Goal: Download file/media

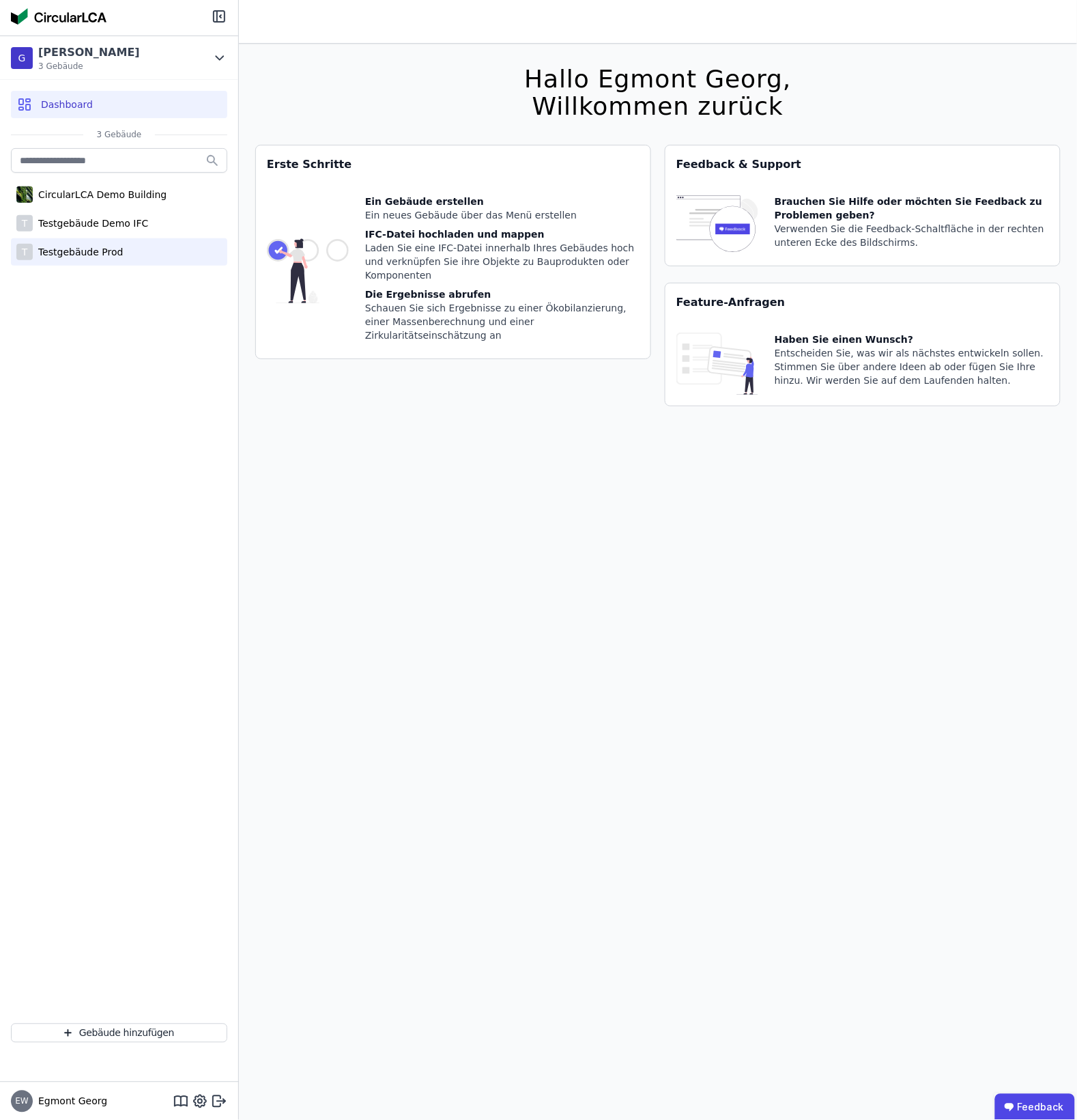
click at [103, 253] on div "Testgebäude Prod" at bounding box center [77, 251] width 90 height 13
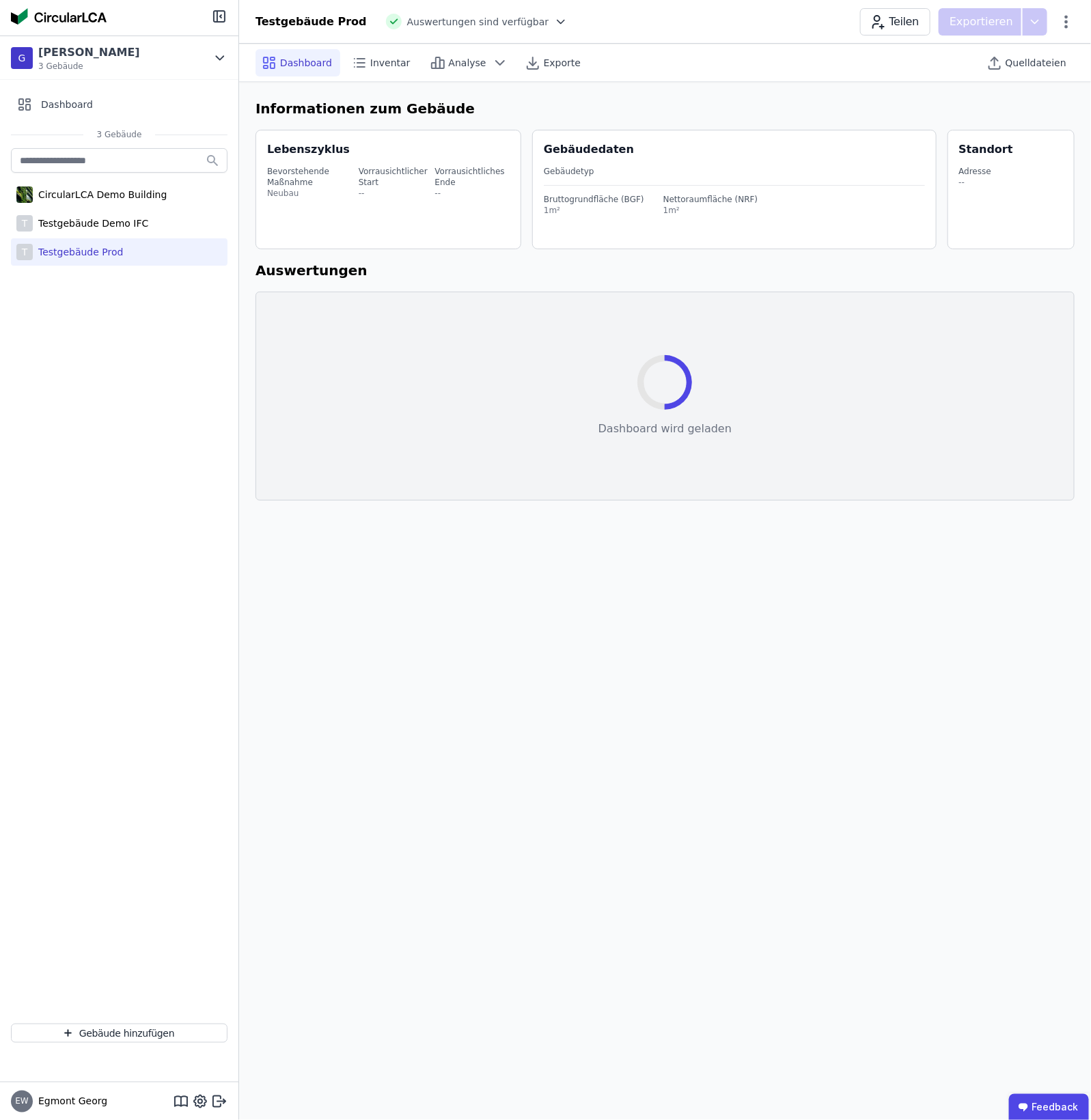
select select "*"
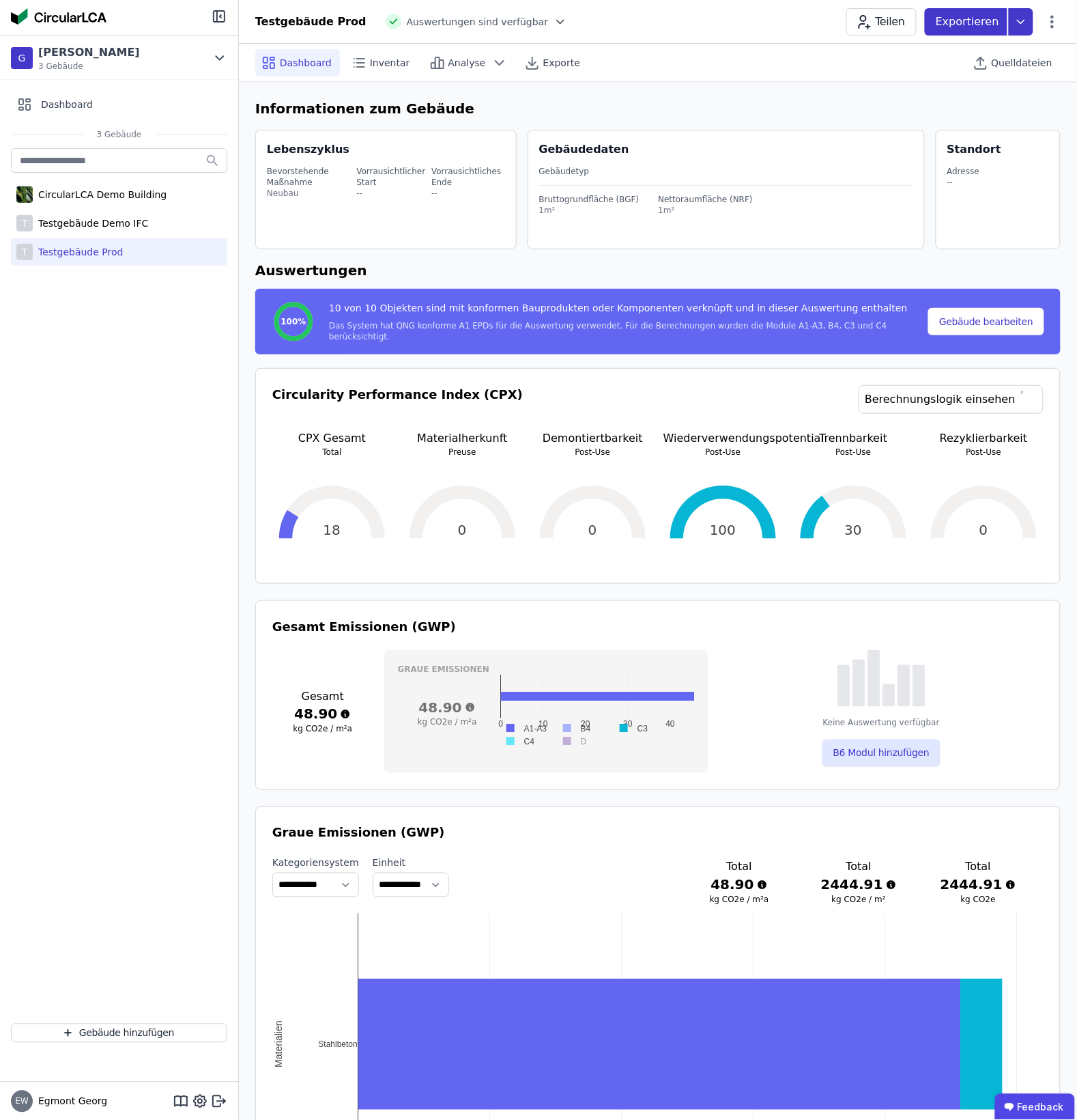
click at [872, 19] on p "Exportieren" at bounding box center [969, 21] width 66 height 16
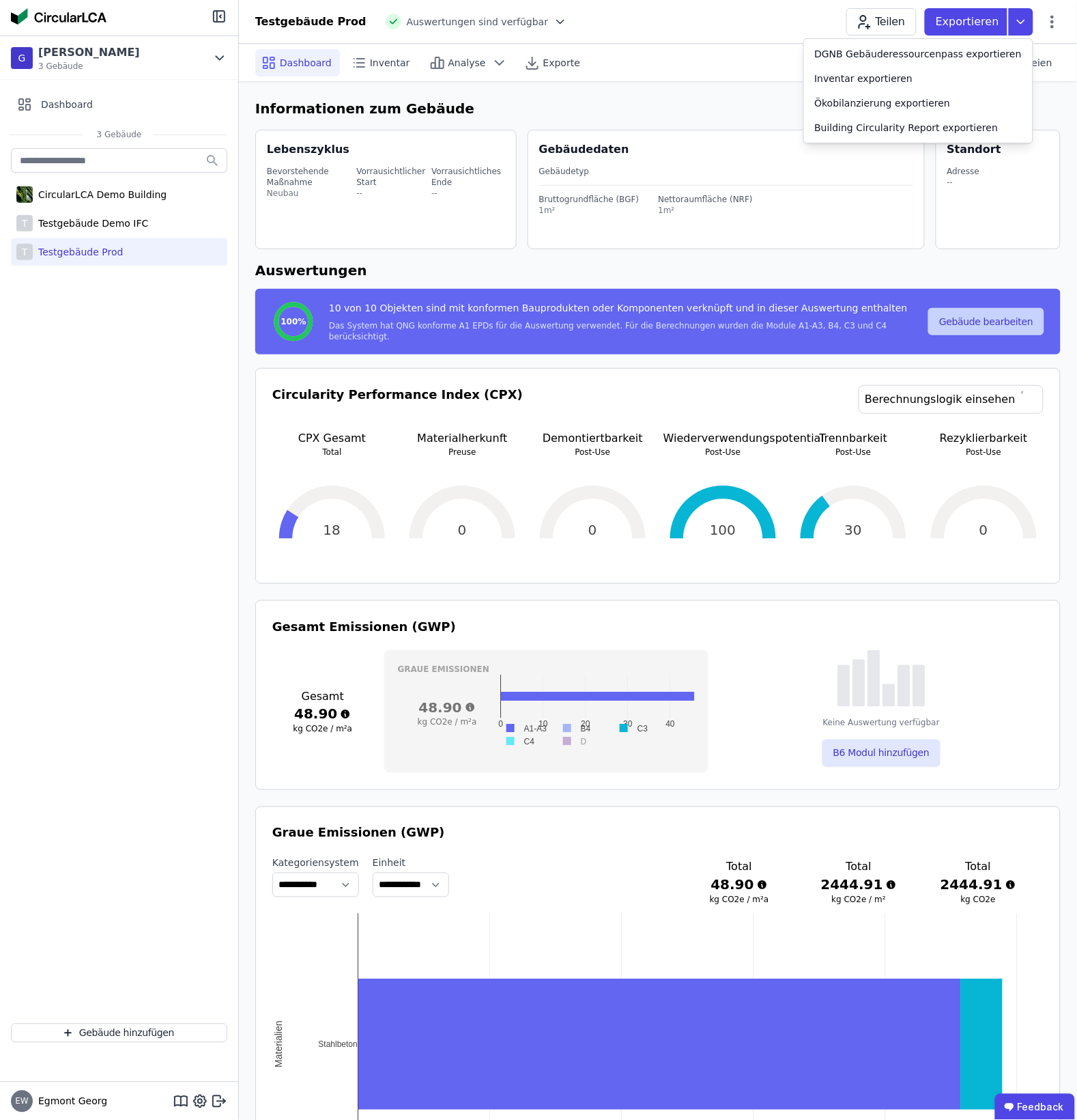
click at [872, 332] on button "Gebäude bearbeiten" at bounding box center [986, 321] width 116 height 27
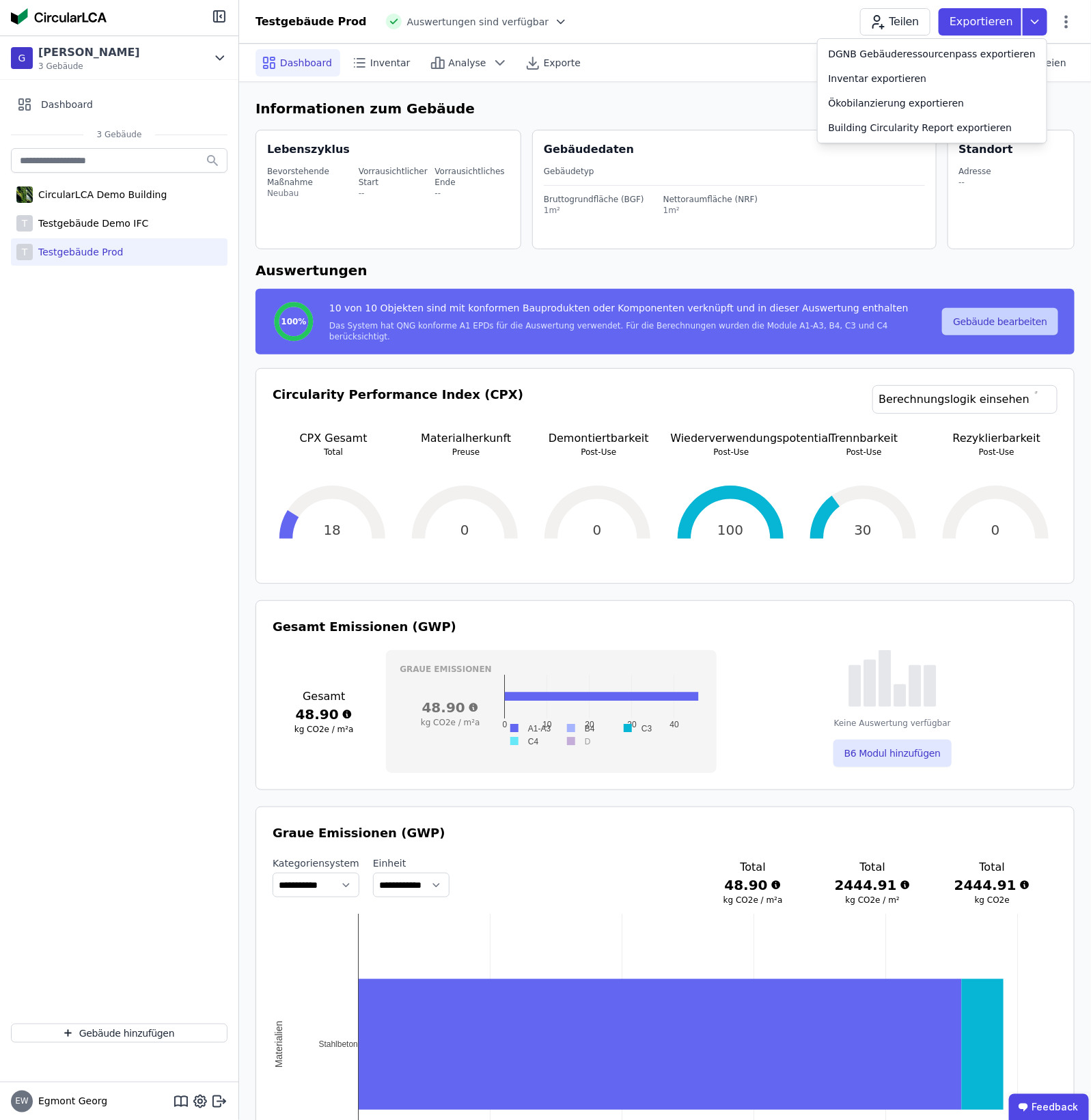
select select "*"
select select "**********"
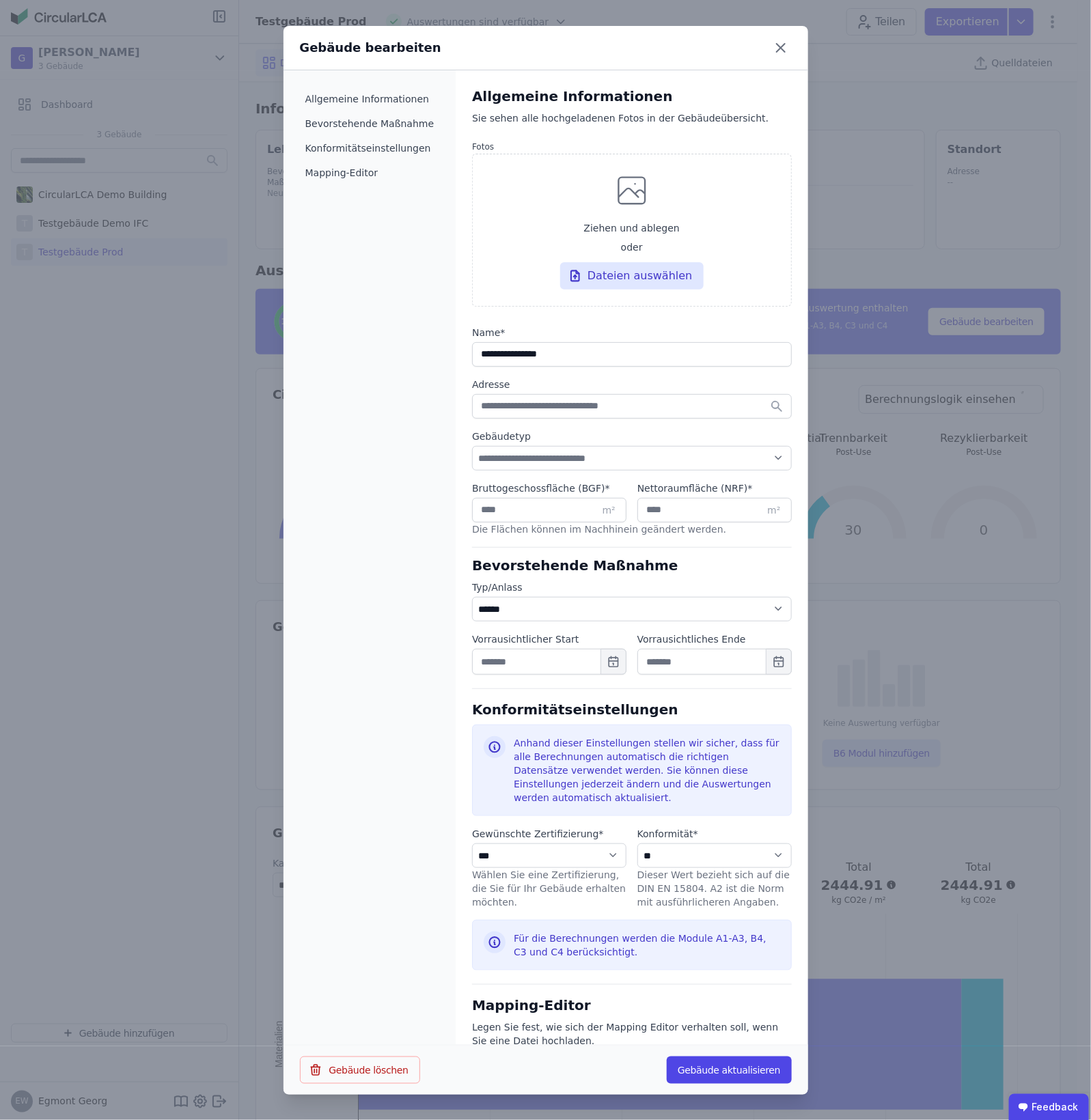
click at [776, 52] on icon at bounding box center [781, 48] width 22 height 22
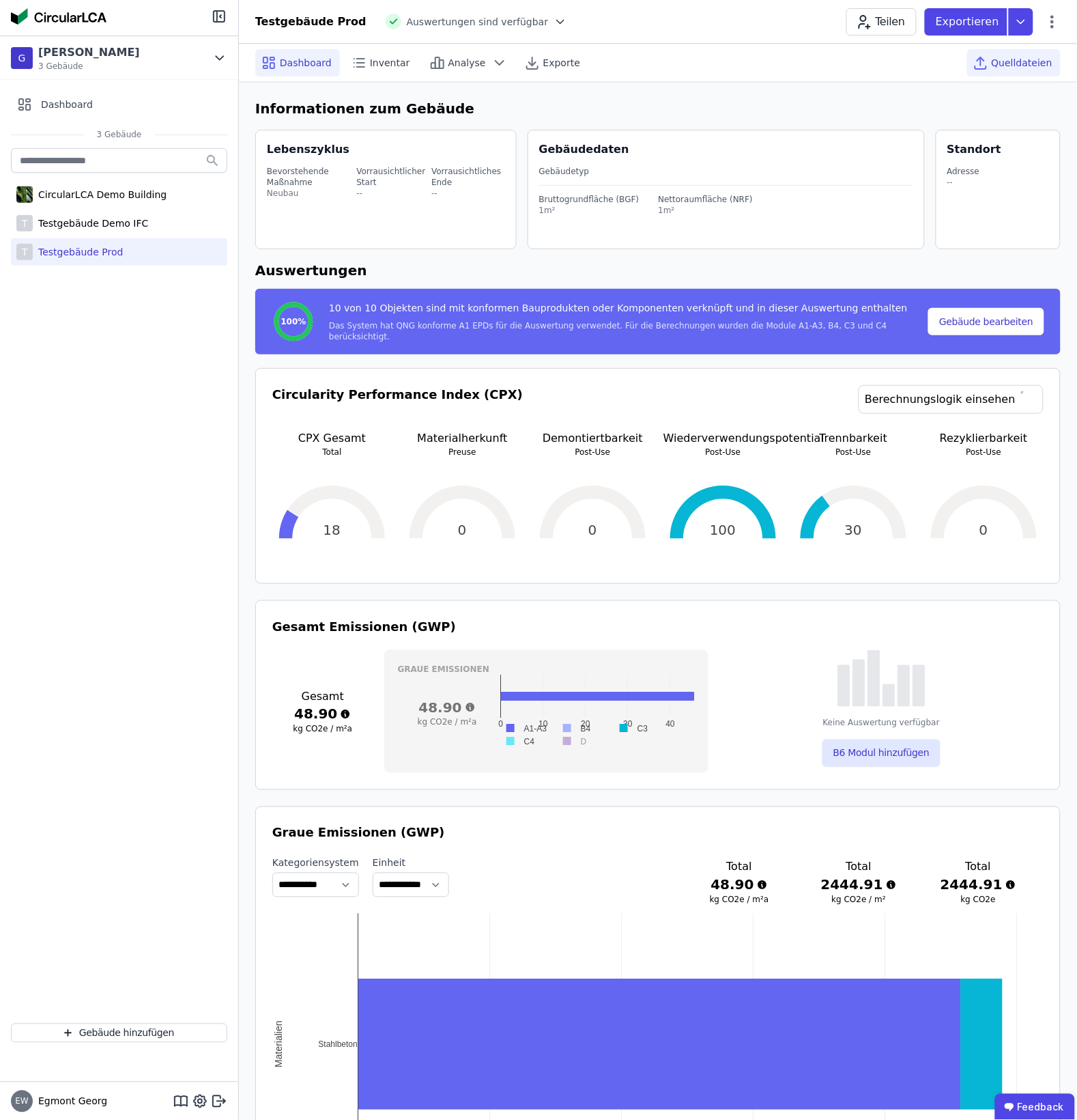
click at [872, 59] on span "Quelldateien" at bounding box center [1022, 63] width 61 height 13
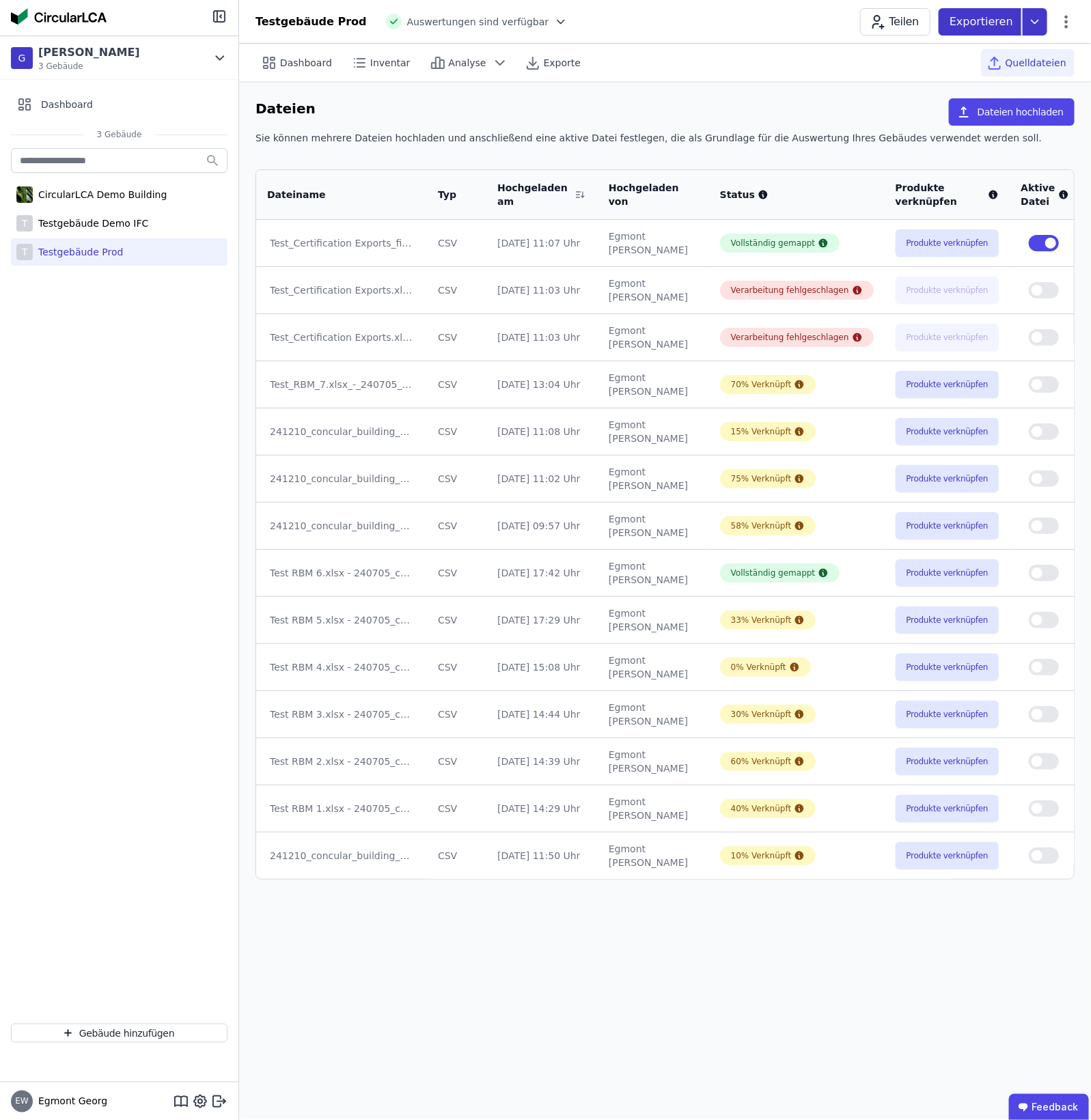
click at [872, 24] on p "Exportieren" at bounding box center [982, 21] width 66 height 16
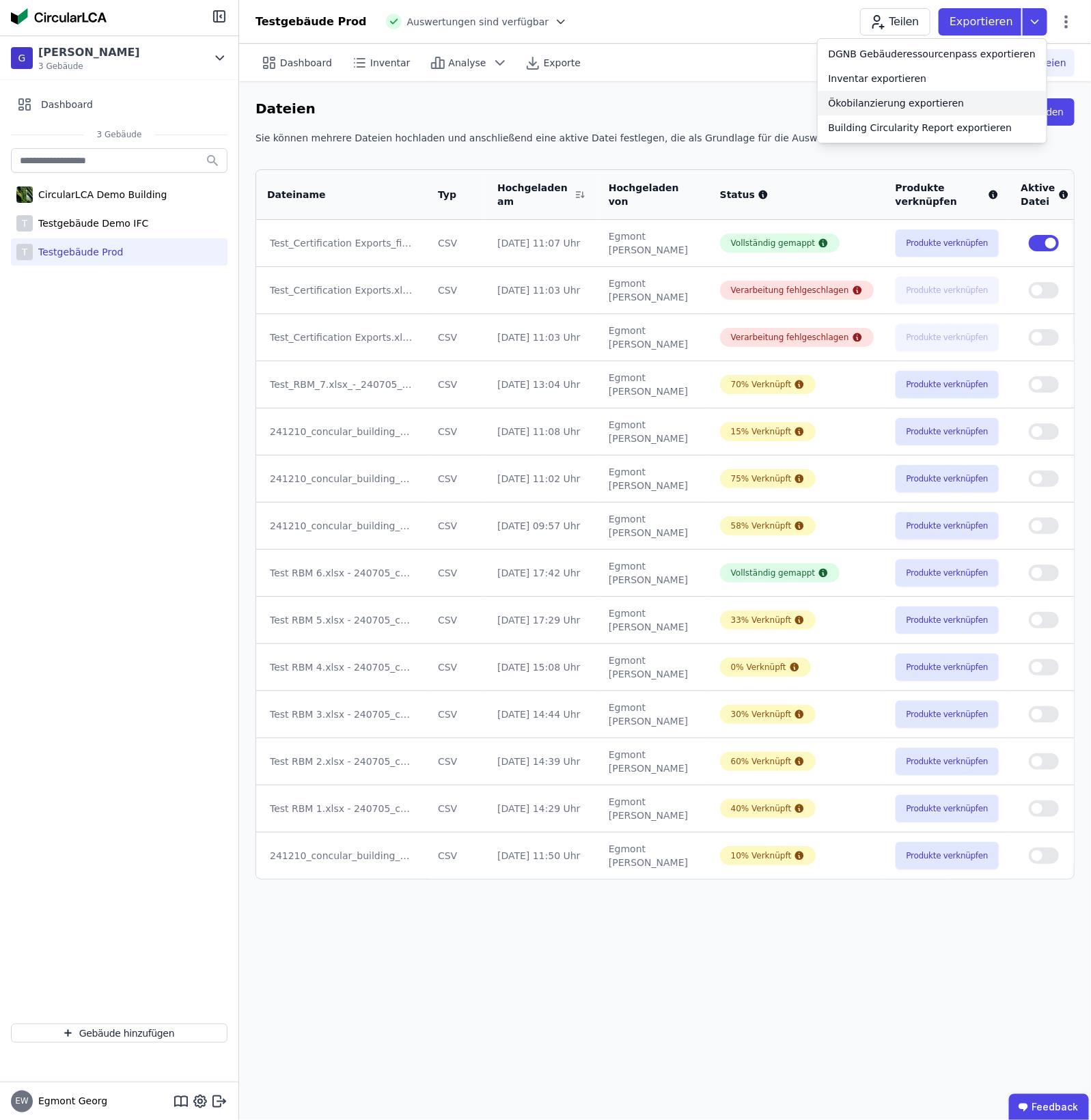
click at [872, 98] on div "Ökobilanzierung exportieren" at bounding box center [897, 103] width 136 height 13
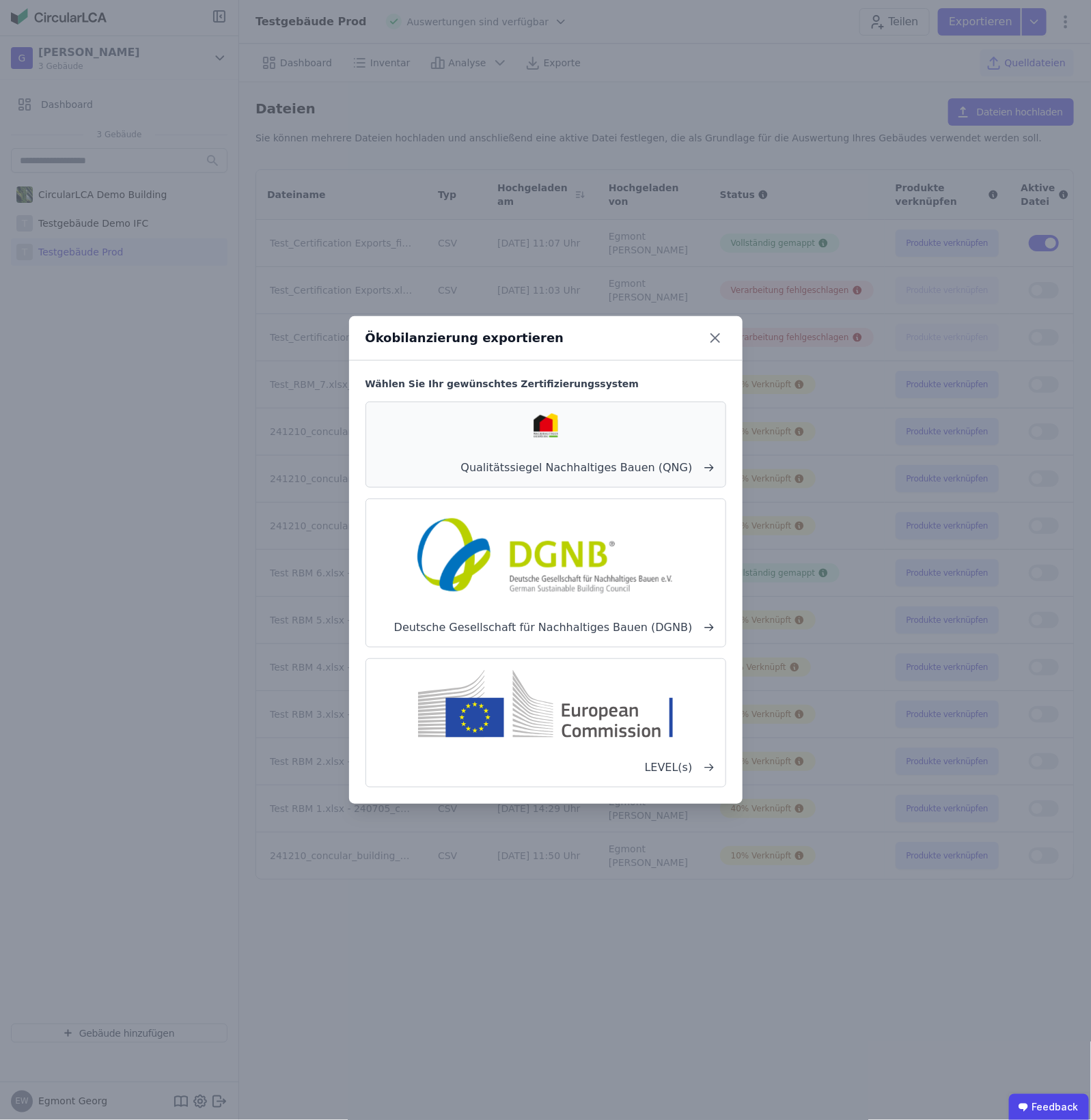
click at [633, 446] on div "Qualitätssiegel Nachhaltiges Bauen (QNG)" at bounding box center [545, 444] width 361 height 86
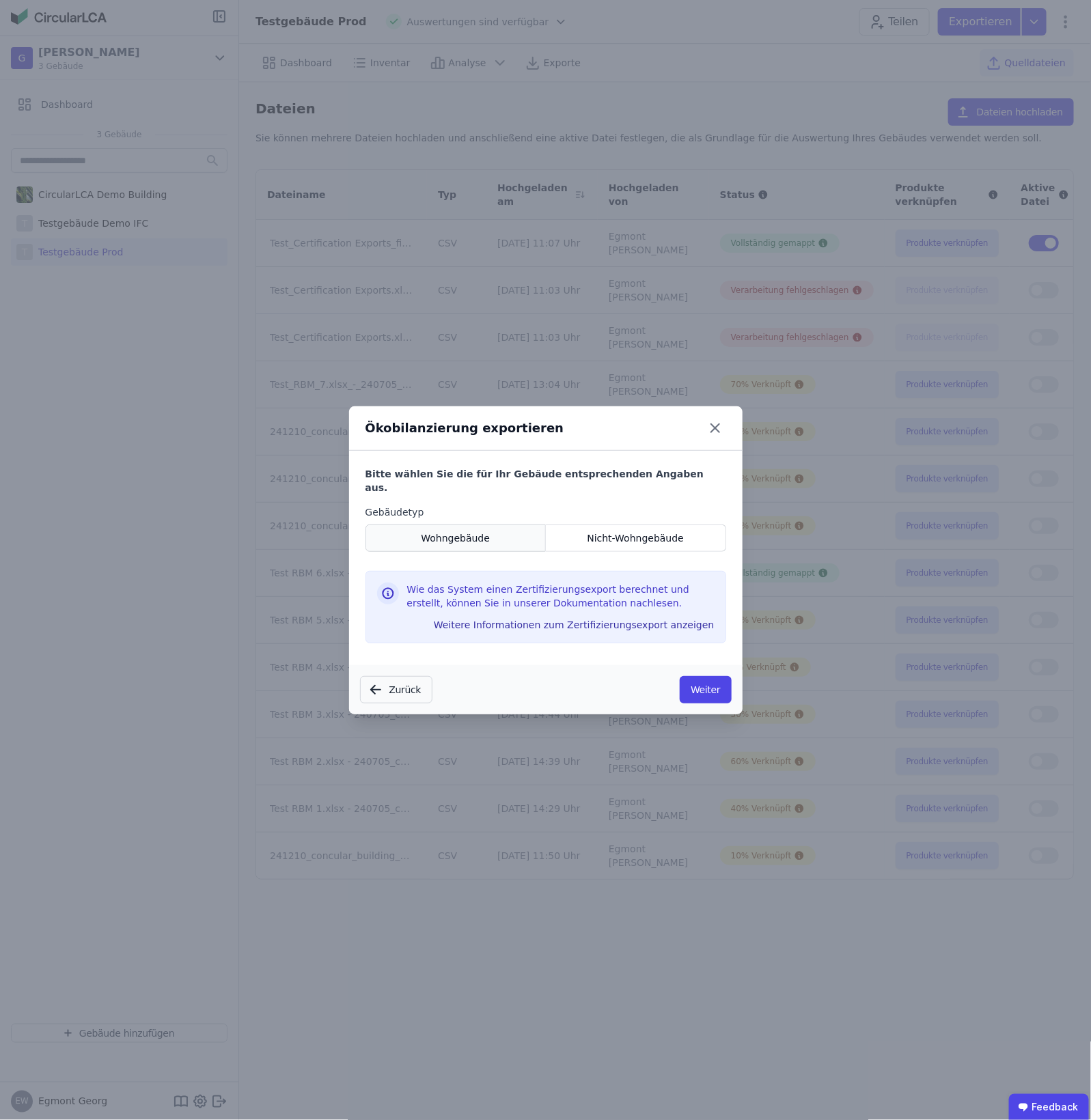
click at [523, 536] on div "Wohngebäude" at bounding box center [455, 538] width 181 height 27
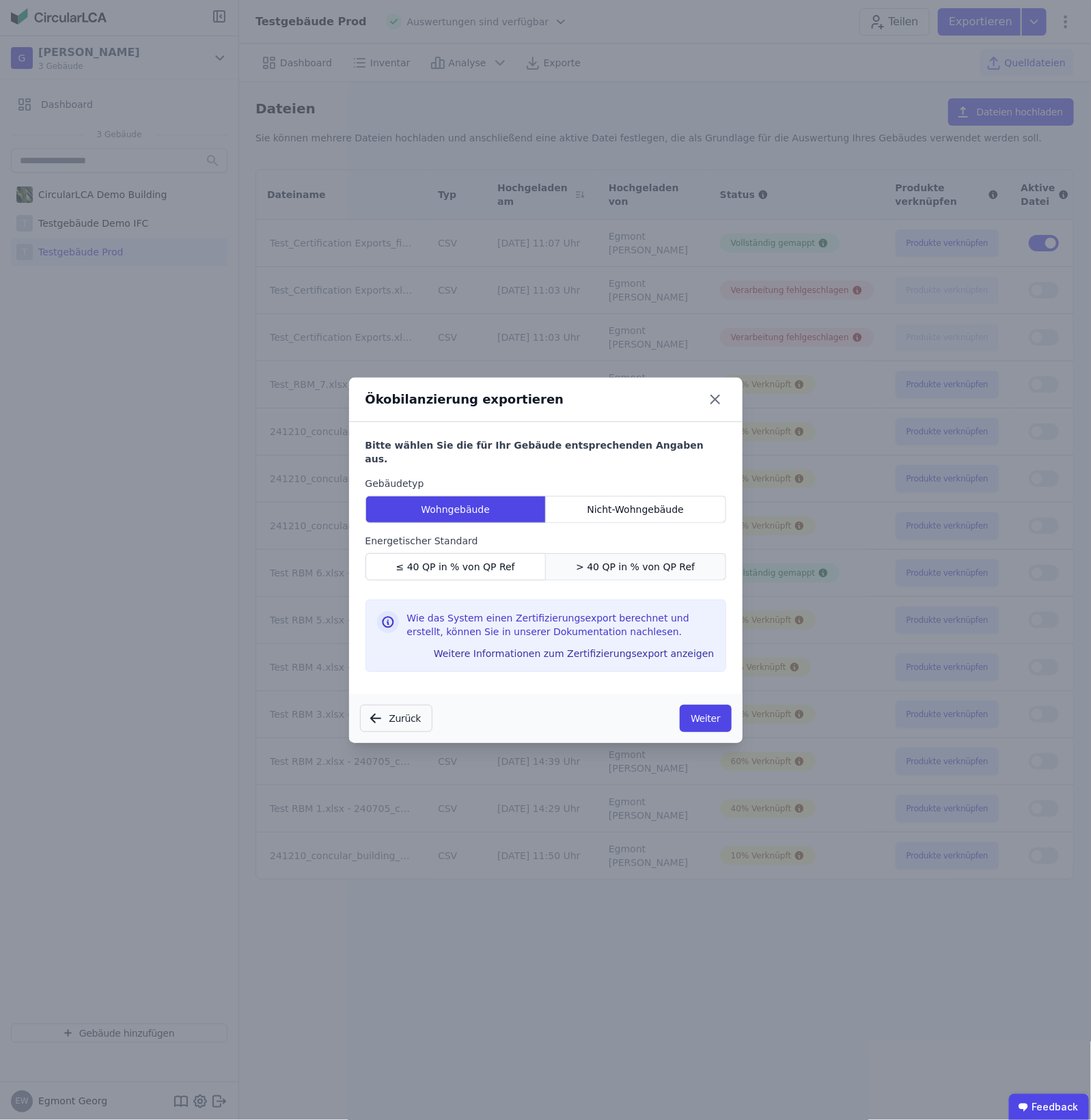
click at [622, 560] on span "> 40 QP in % von QP Ref" at bounding box center [634, 567] width 119 height 13
click at [718, 705] on button "Weiter" at bounding box center [705, 718] width 51 height 27
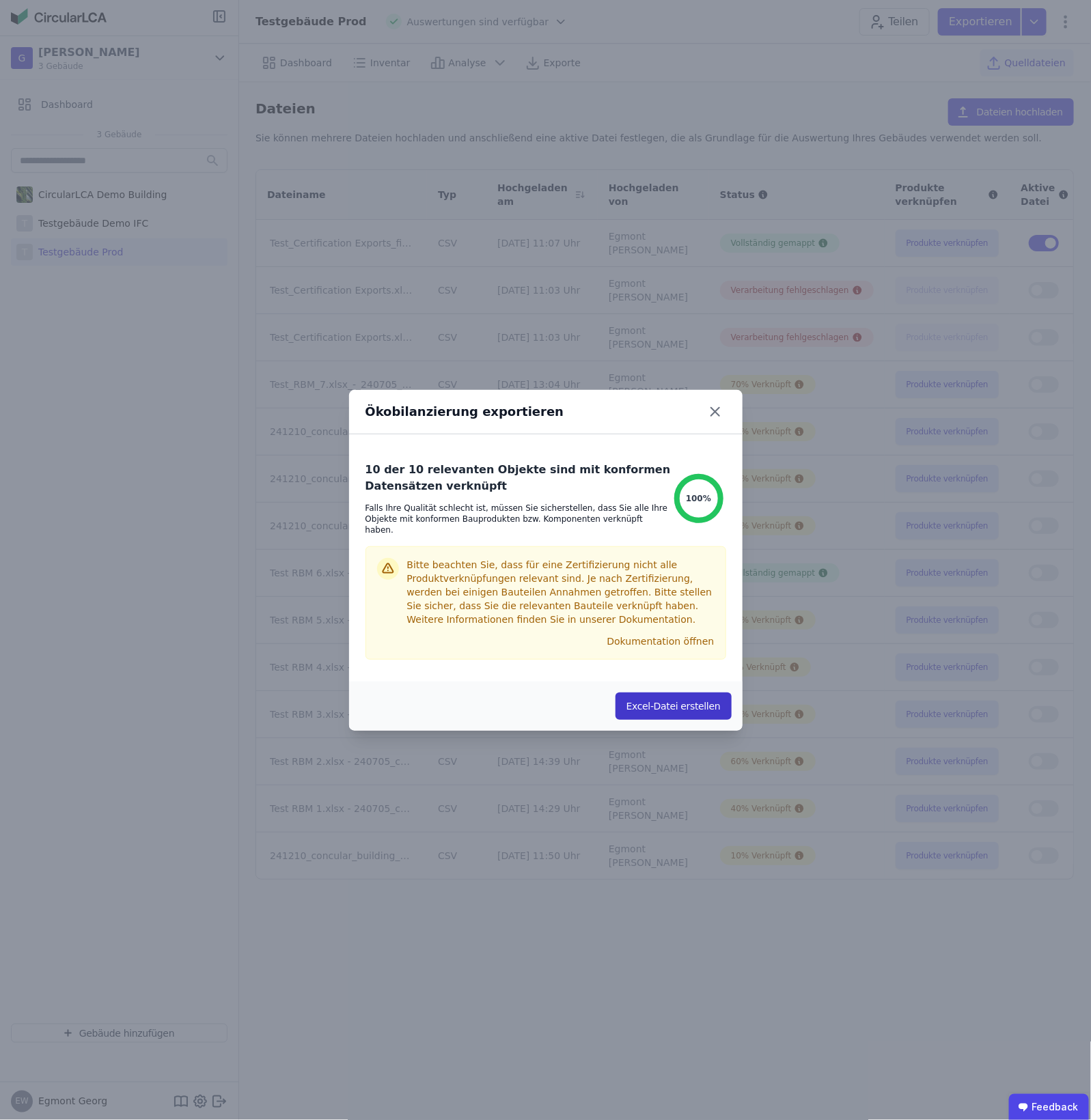
click at [674, 699] on button "Excel-Datei erstellen" at bounding box center [674, 705] width 116 height 27
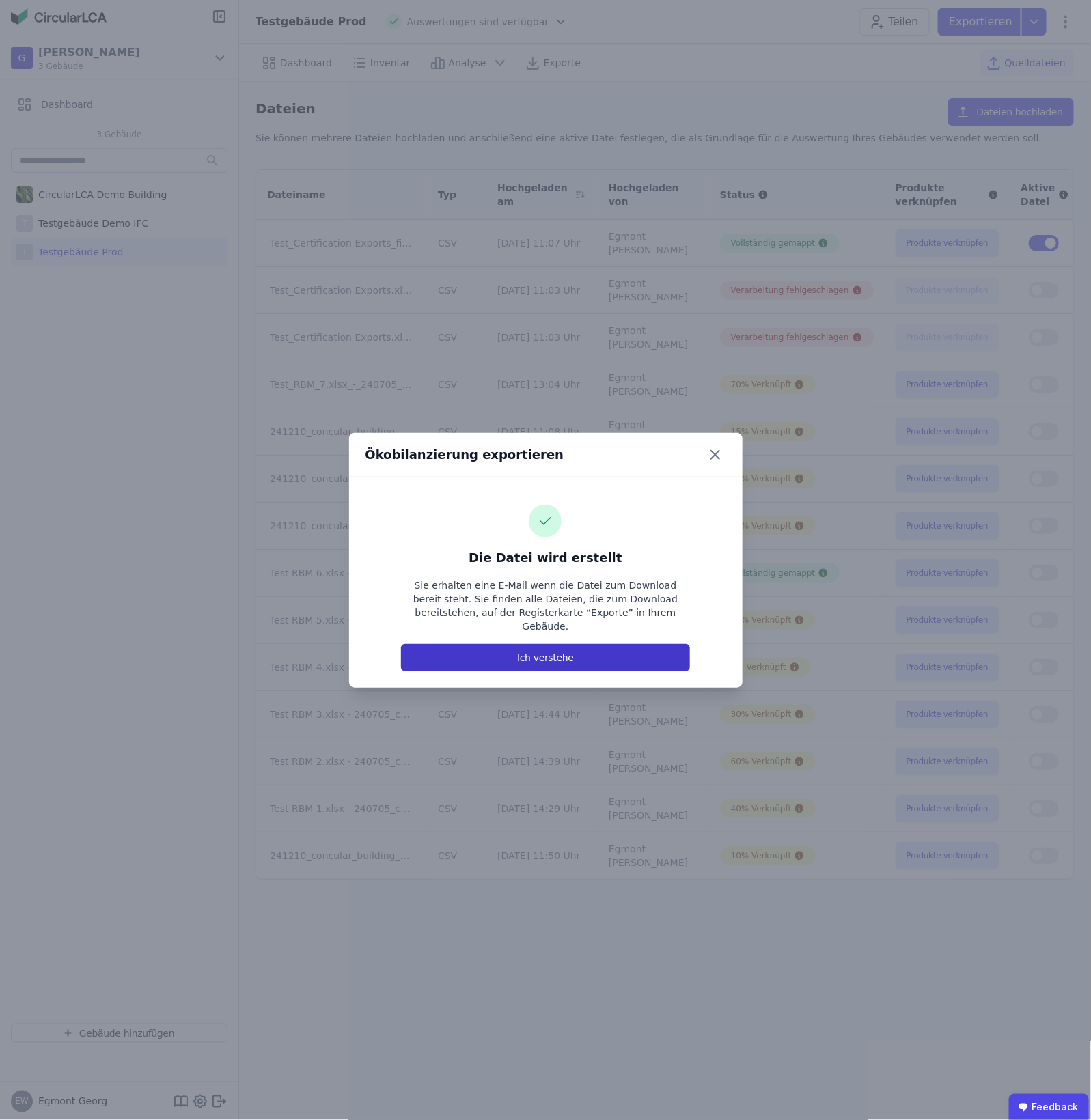
click at [619, 658] on button "Ich verstehe" at bounding box center [545, 658] width 289 height 27
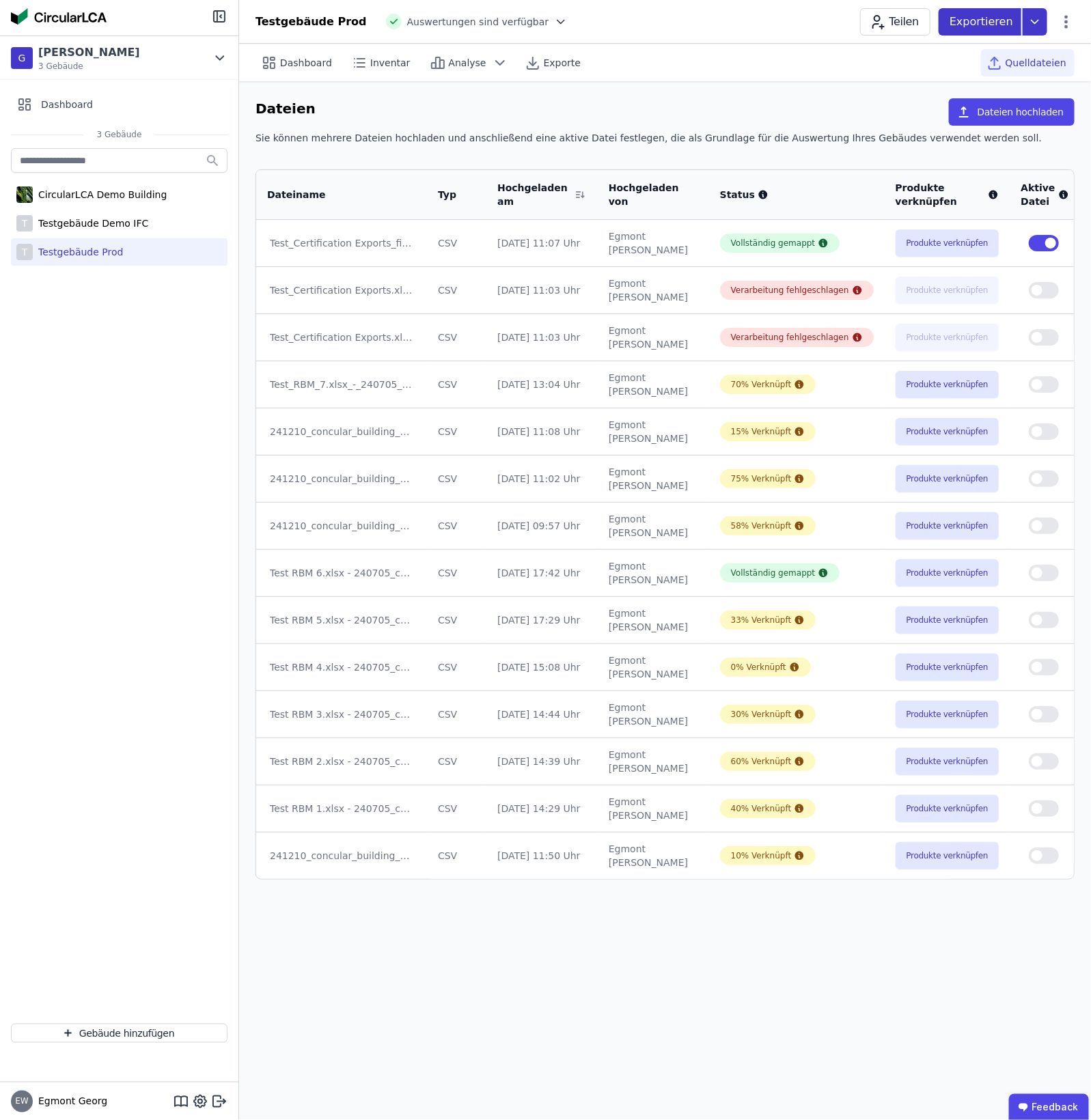
click at [872, 14] on p "Exportieren" at bounding box center [982, 21] width 66 height 16
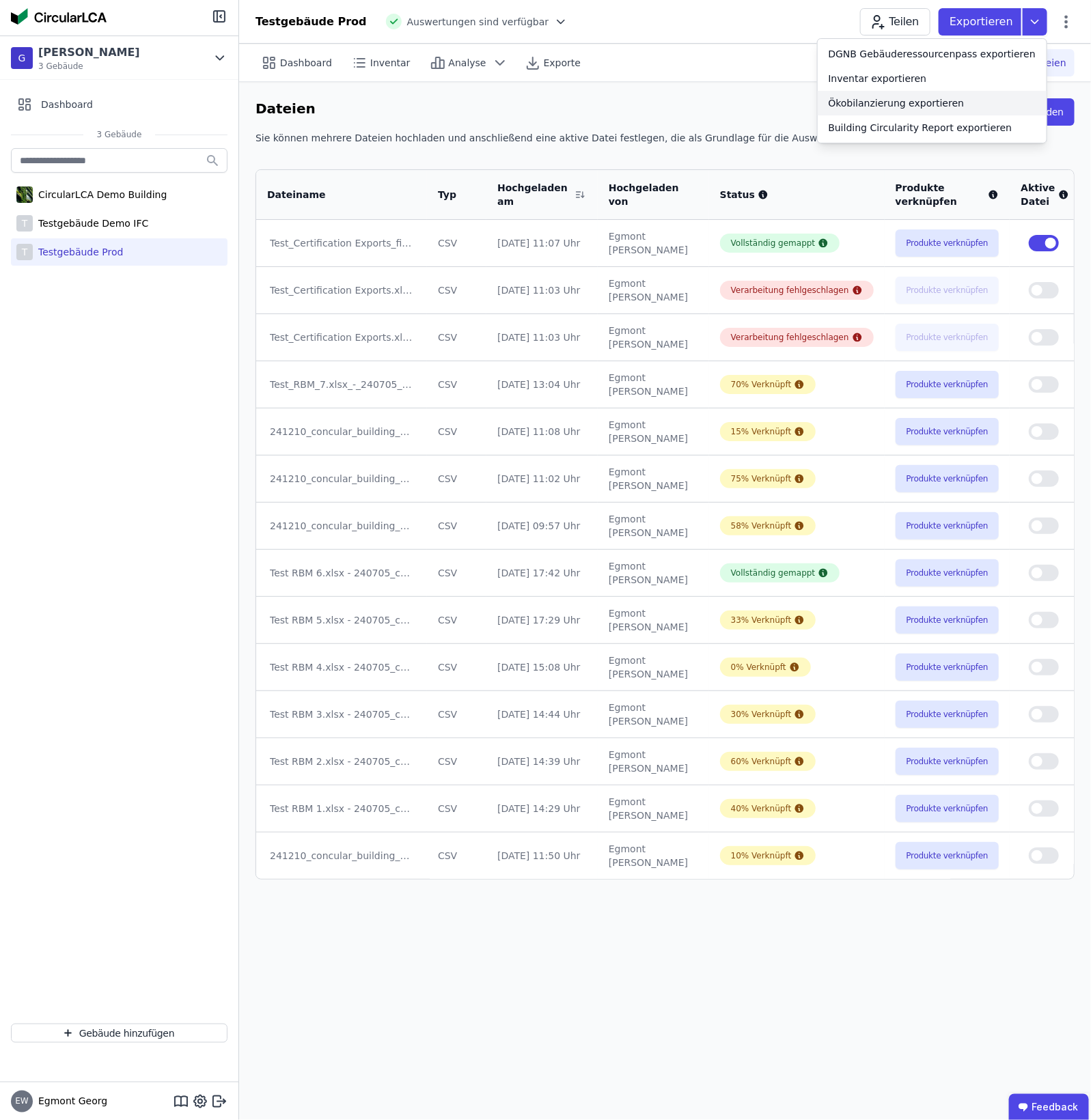
click at [872, 111] on div "Ökobilanzierung exportieren" at bounding box center [932, 103] width 229 height 24
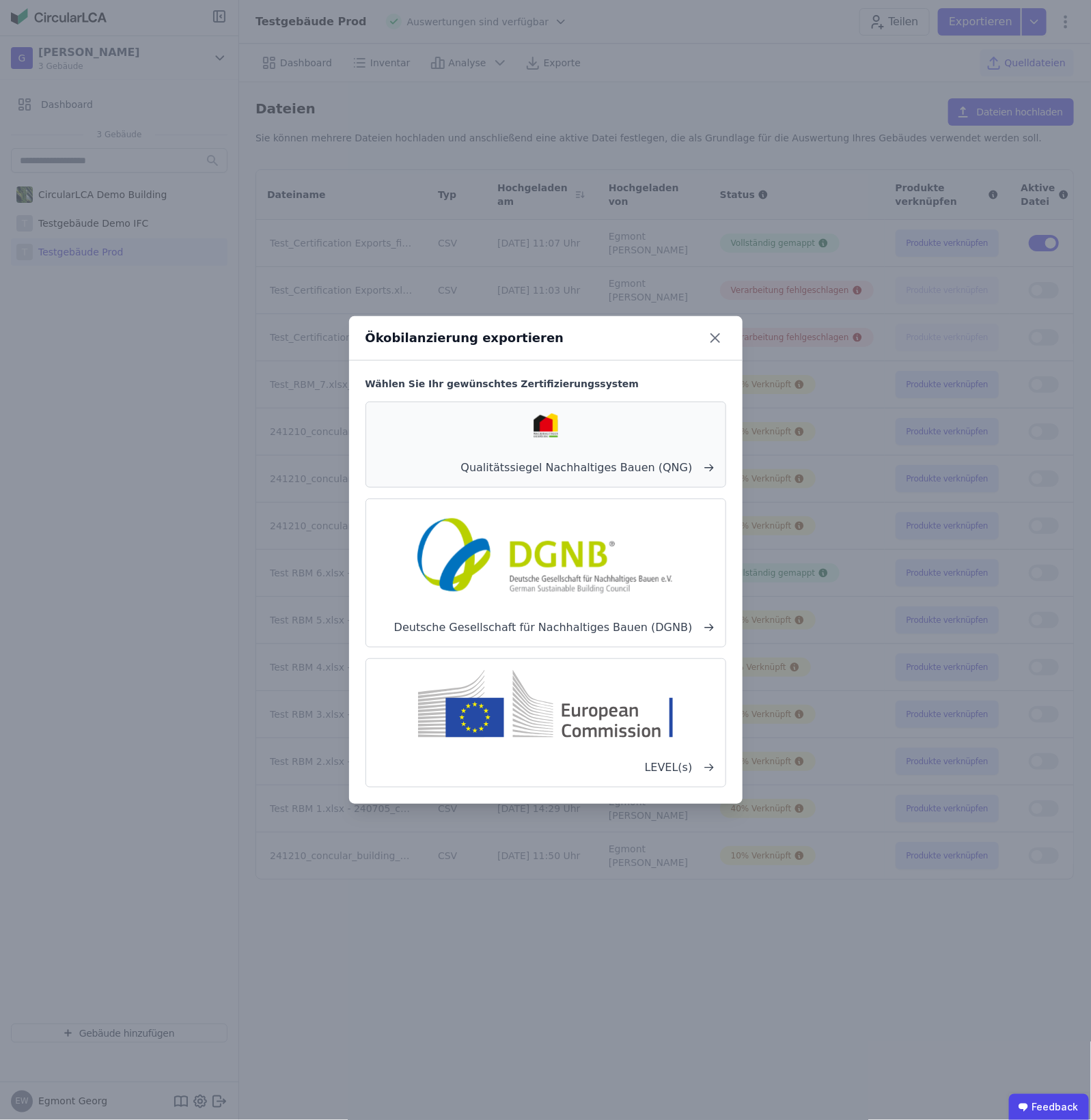
click at [572, 459] on span "Qualitätssiegel Nachhaltiges Bauen (QNG)" at bounding box center [545, 467] width 337 height 16
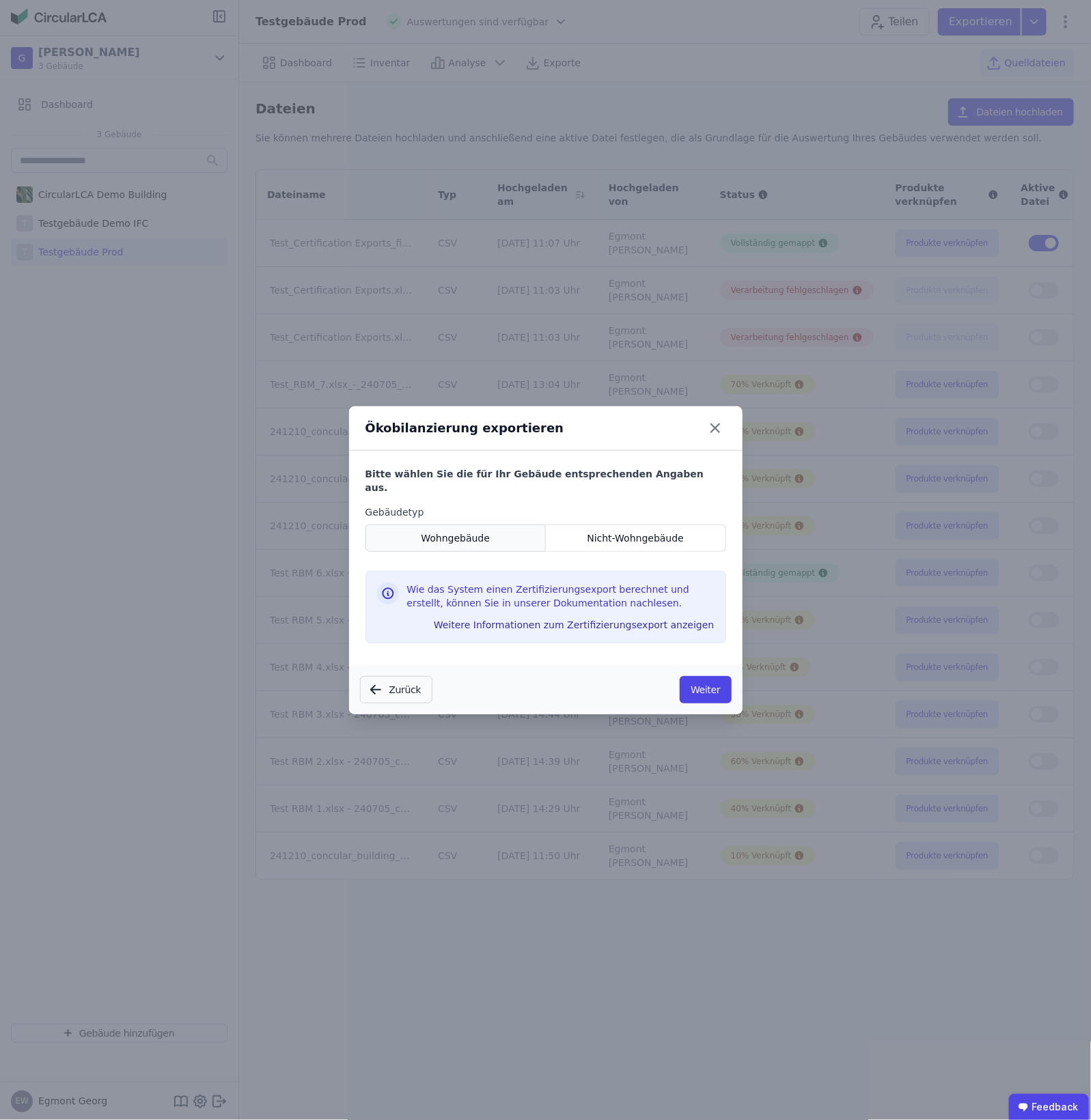
click at [530, 533] on div "Wohngebäude" at bounding box center [455, 538] width 181 height 27
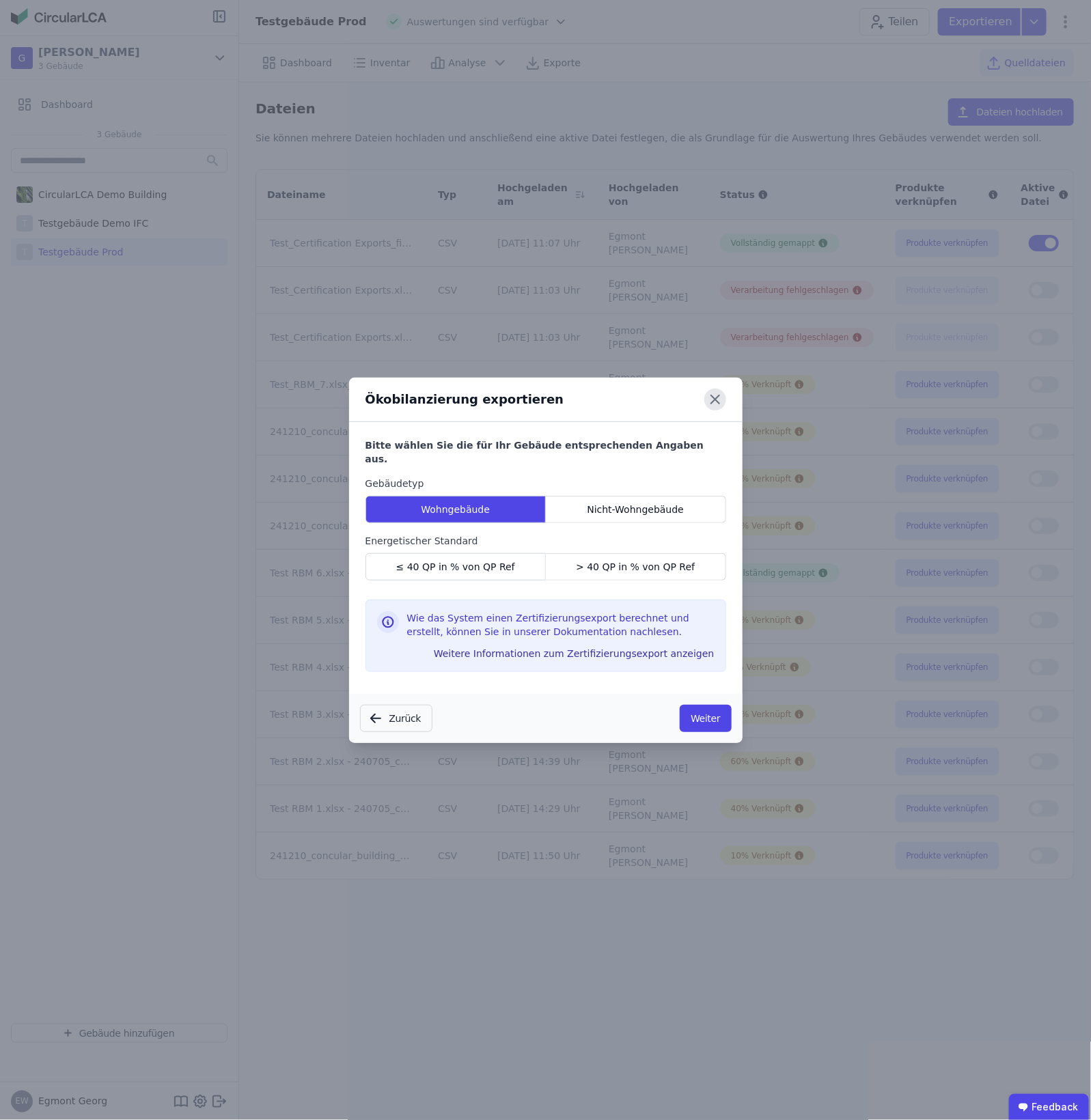
click at [714, 398] on icon at bounding box center [715, 399] width 22 height 22
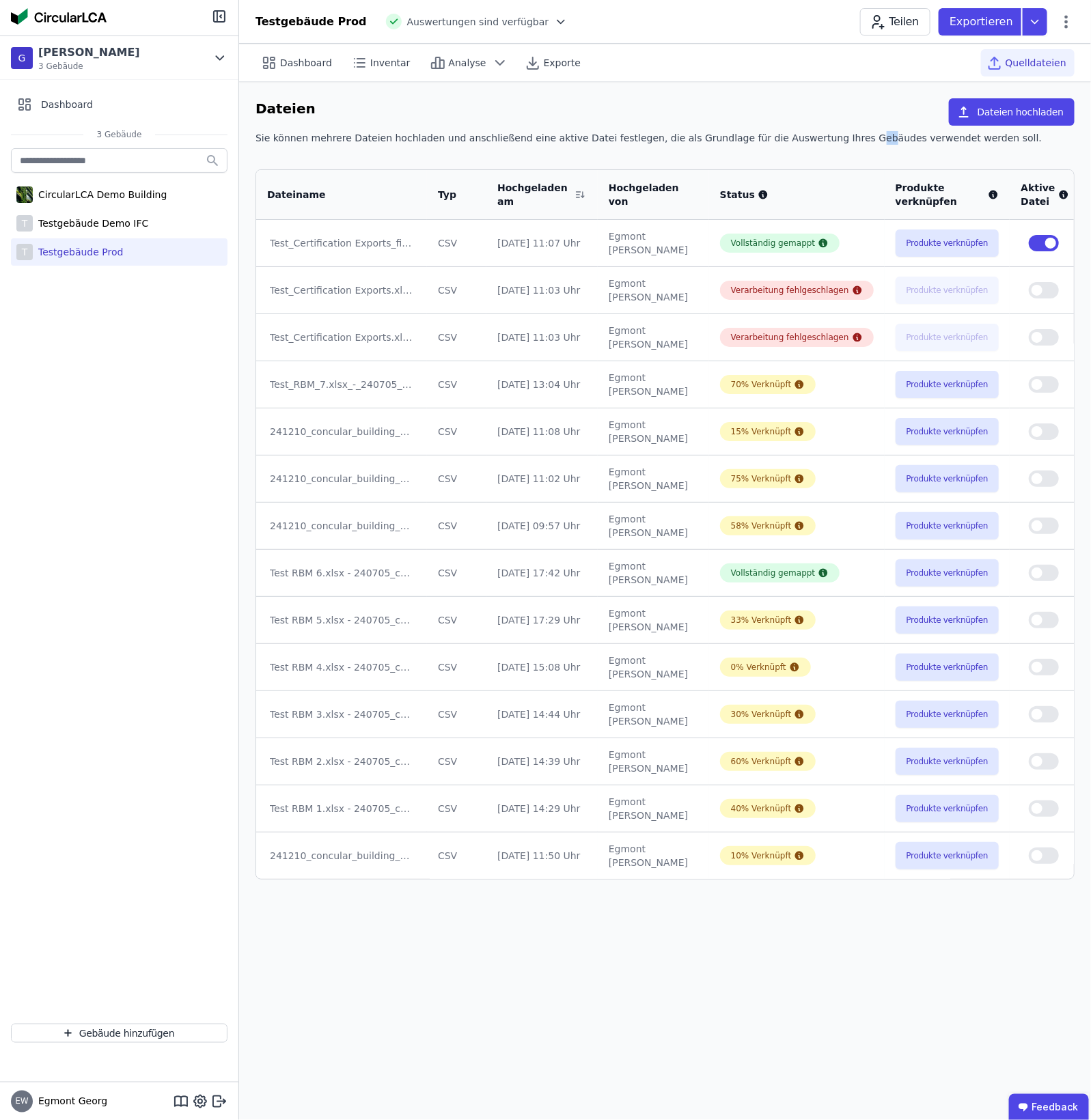
click at [804, 131] on div "Sie können mehrere Dateien hochladen und anschließend eine aktive Datei festleg…" at bounding box center [665, 143] width 819 height 24
click at [866, 156] on div "Dateiname Typ Hochgeladen am Hochgeladen von Status Produkte verknüpfen Aktive …" at bounding box center [665, 517] width 819 height 724
click at [543, 66] on span "Exporte" at bounding box center [562, 63] width 37 height 13
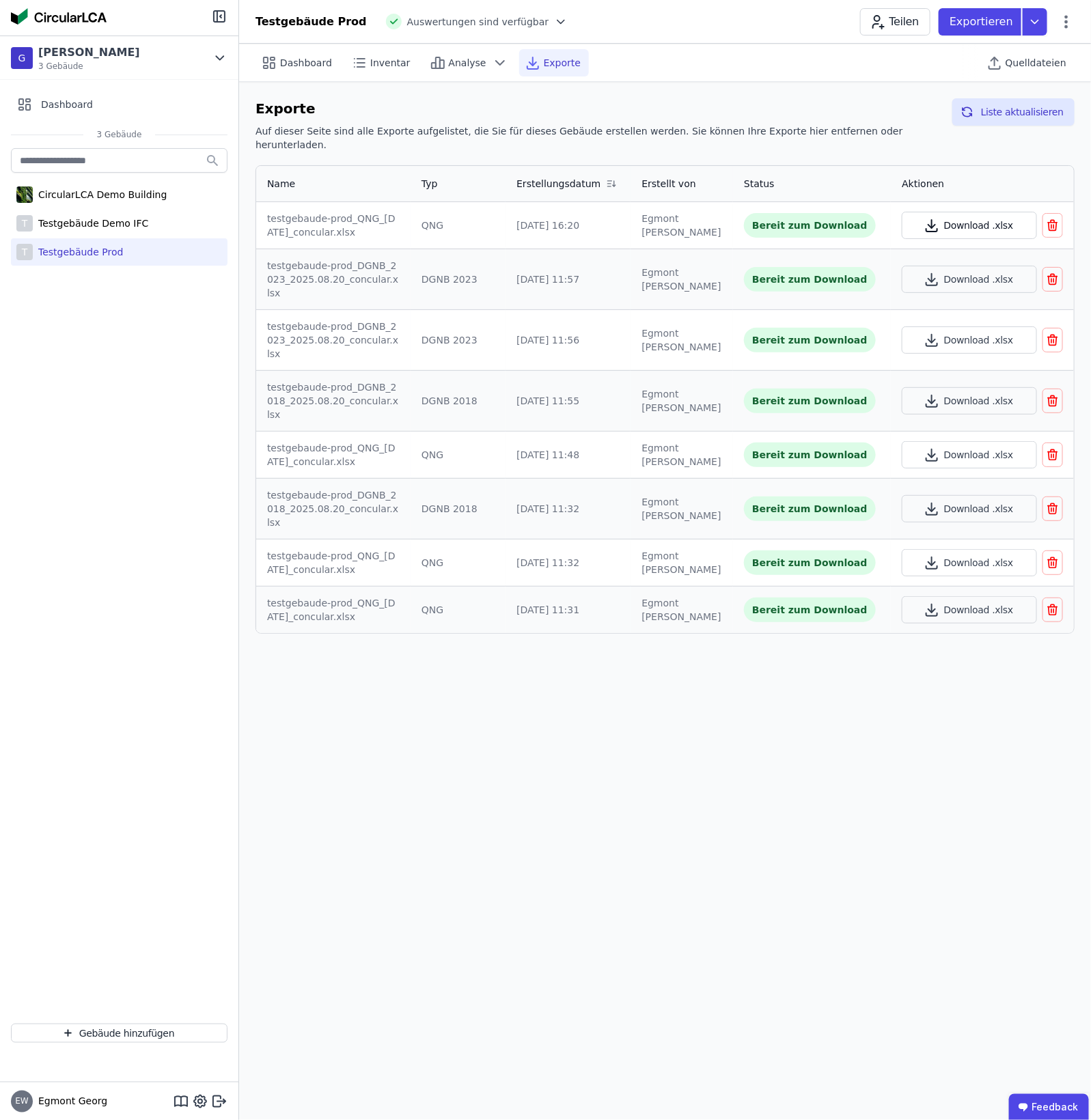
click at [872, 220] on button "Download .xlsx" at bounding box center [969, 225] width 135 height 27
click at [872, 28] on p "Exportieren" at bounding box center [982, 21] width 66 height 16
click at [872, 108] on div "Ökobilanzierung exportieren" at bounding box center [897, 103] width 136 height 13
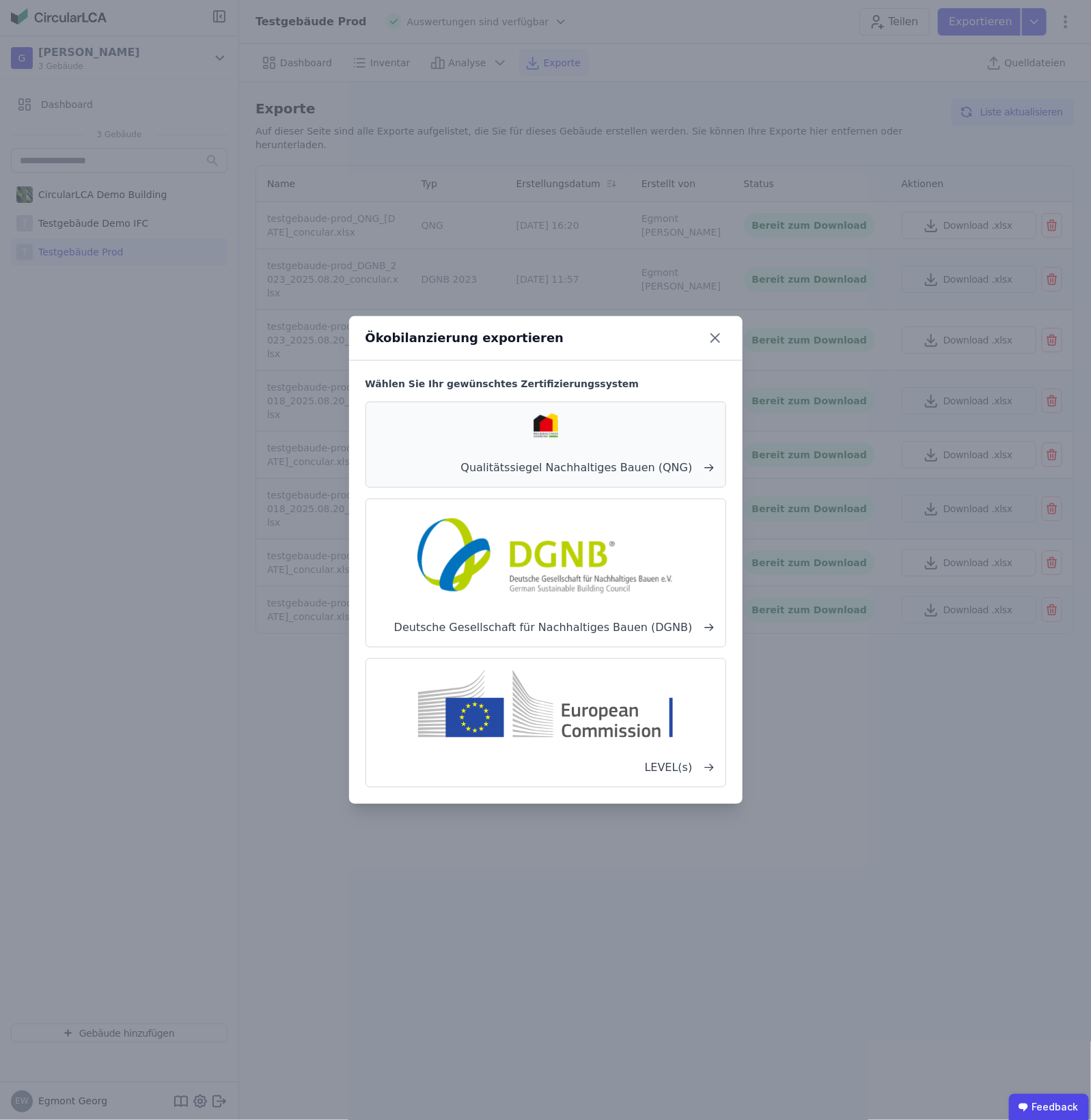
click at [561, 441] on div "Qualitätssiegel Nachhaltiges Bauen (QNG)" at bounding box center [545, 444] width 361 height 86
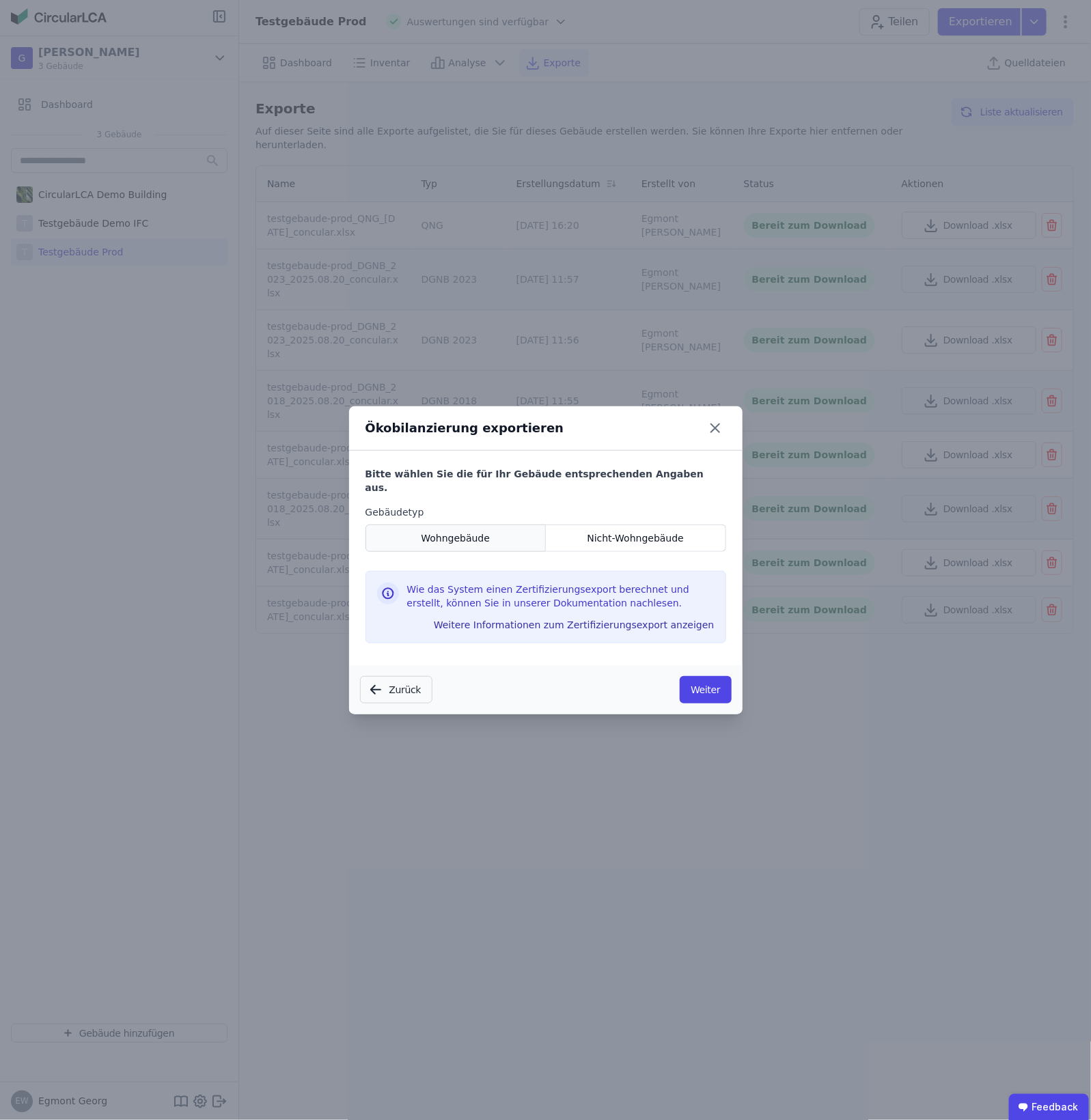
click at [521, 534] on div "Wohngebäude" at bounding box center [455, 538] width 181 height 27
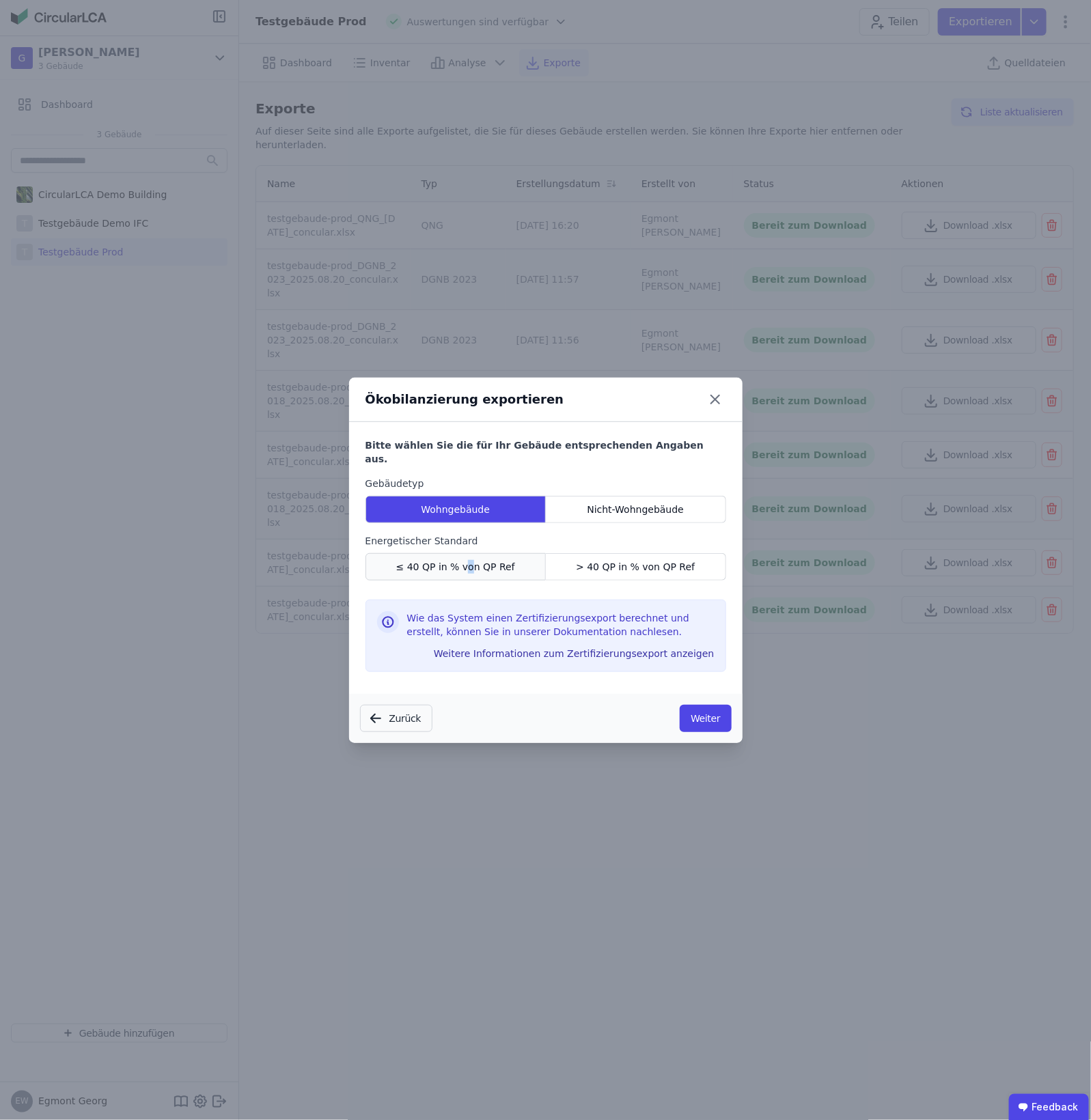
drag, startPoint x: 468, startPoint y: 547, endPoint x: 476, endPoint y: 572, distance: 26.2
click at [469, 553] on div "≤ 40 QP in % von QP Ref" at bounding box center [455, 567] width 181 height 27
click at [698, 561] on div "> 40 QP in % von QP Ref" at bounding box center [636, 567] width 180 height 27
drag, startPoint x: 474, startPoint y: 548, endPoint x: 476, endPoint y: 562, distance: 14.1
click at [474, 553] on div "≤ 40 QP in % von QP Ref" at bounding box center [455, 567] width 181 height 27
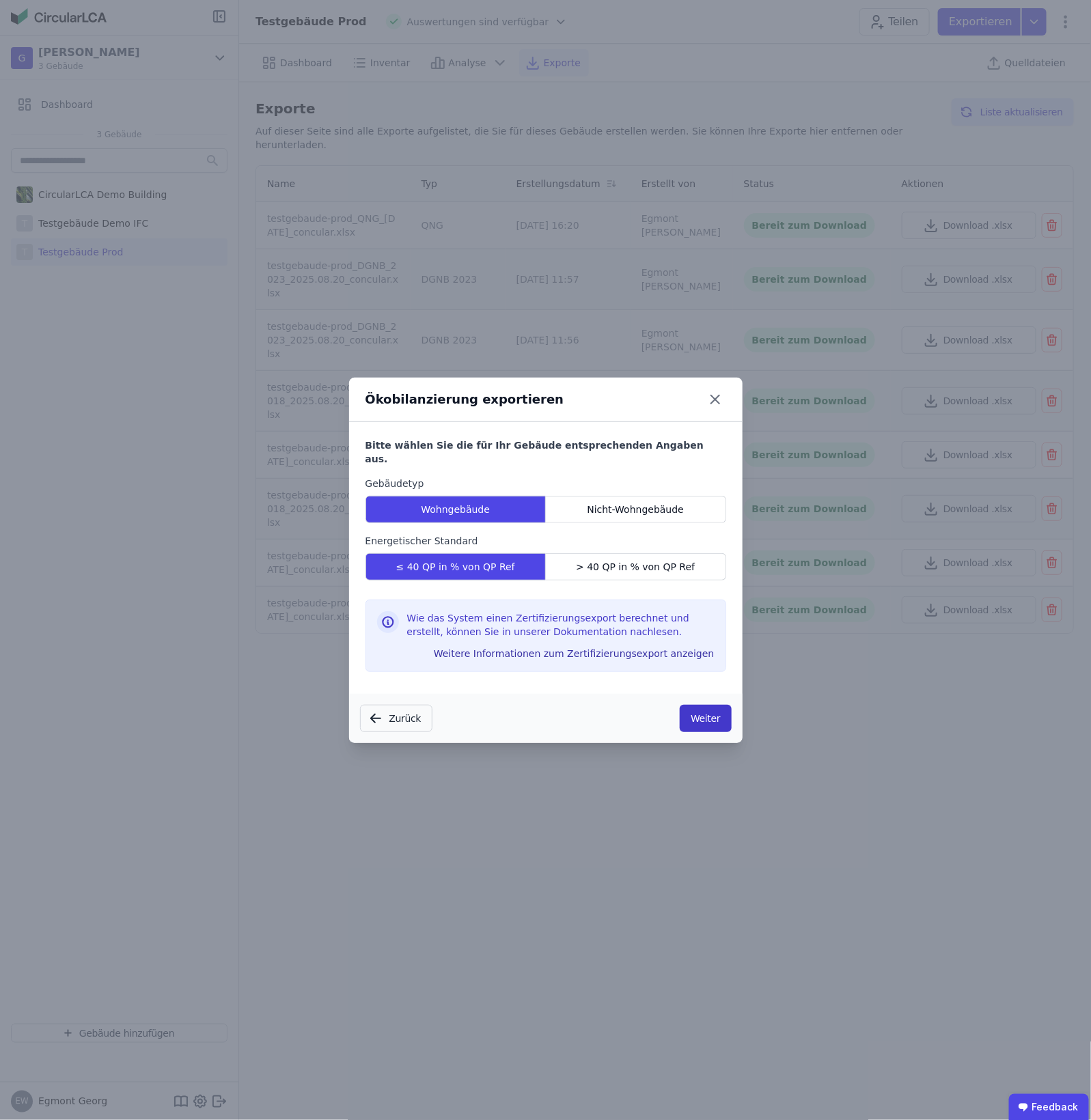
click at [702, 712] on button "Weiter" at bounding box center [705, 718] width 51 height 27
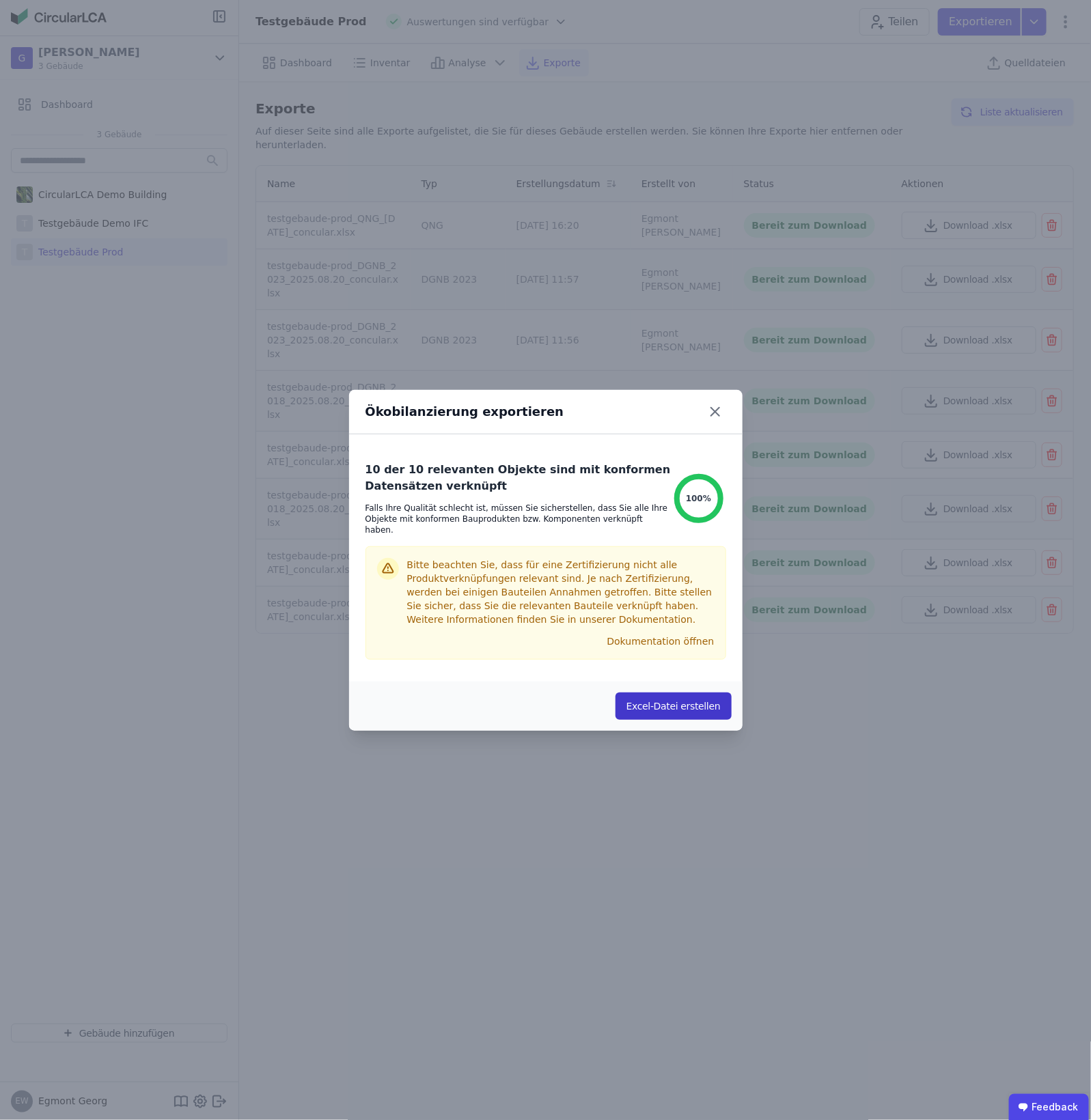
click at [685, 706] on button "Excel-Datei erstellen" at bounding box center [674, 705] width 116 height 27
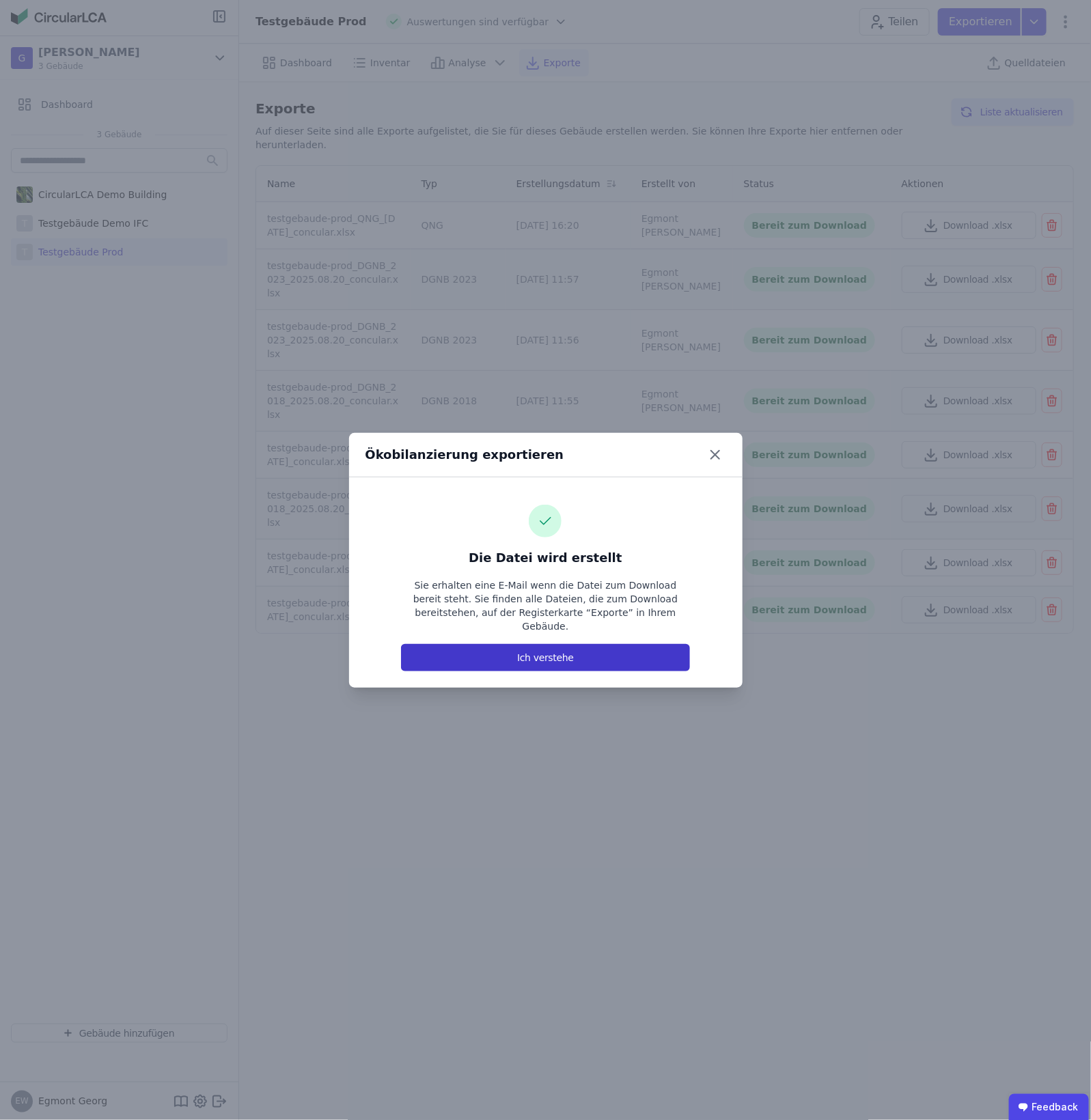
click at [548, 644] on button "Ich verstehe" at bounding box center [545, 658] width 289 height 27
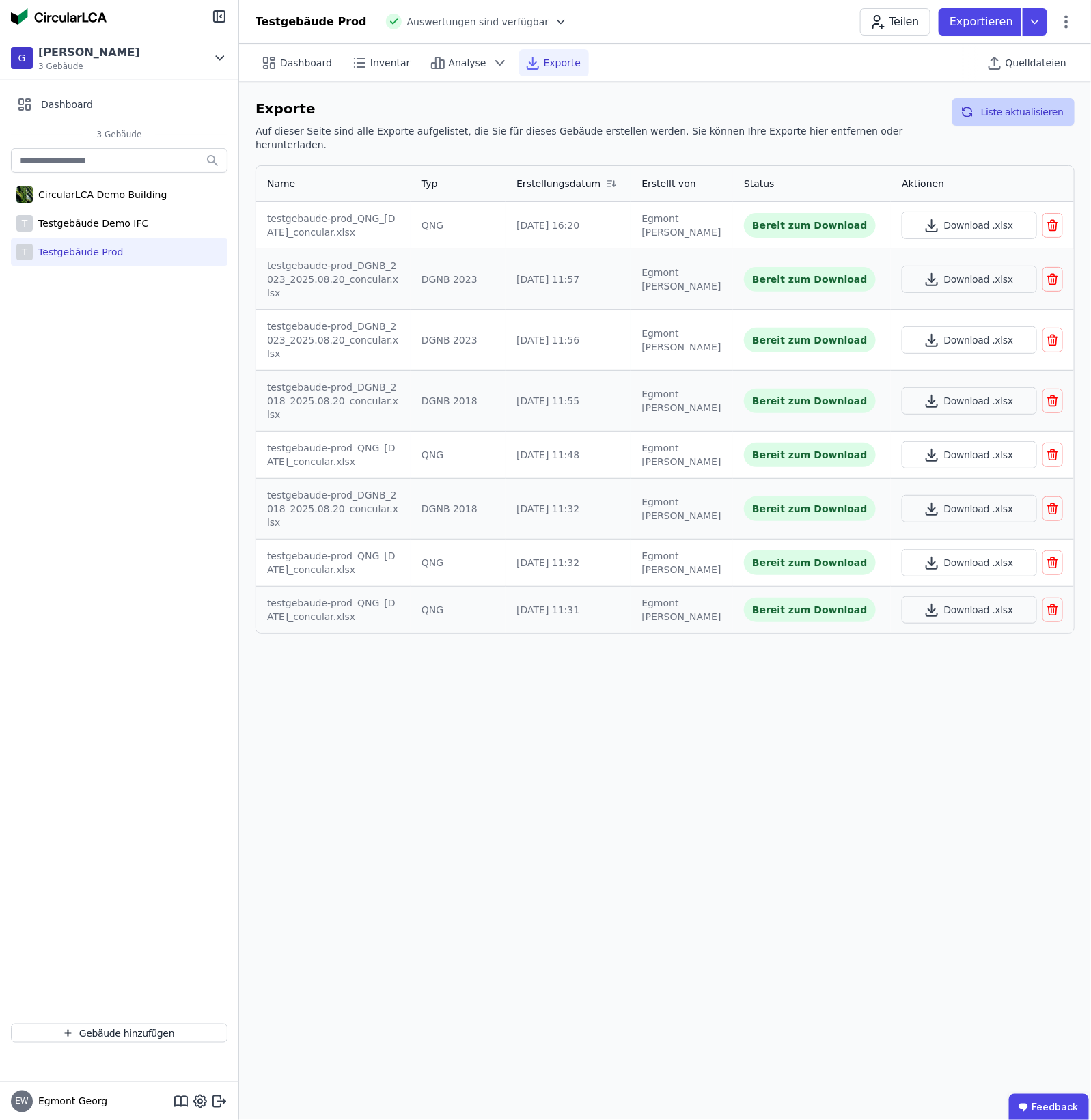
click at [872, 110] on button "Liste aktualisieren" at bounding box center [1013, 112] width 122 height 27
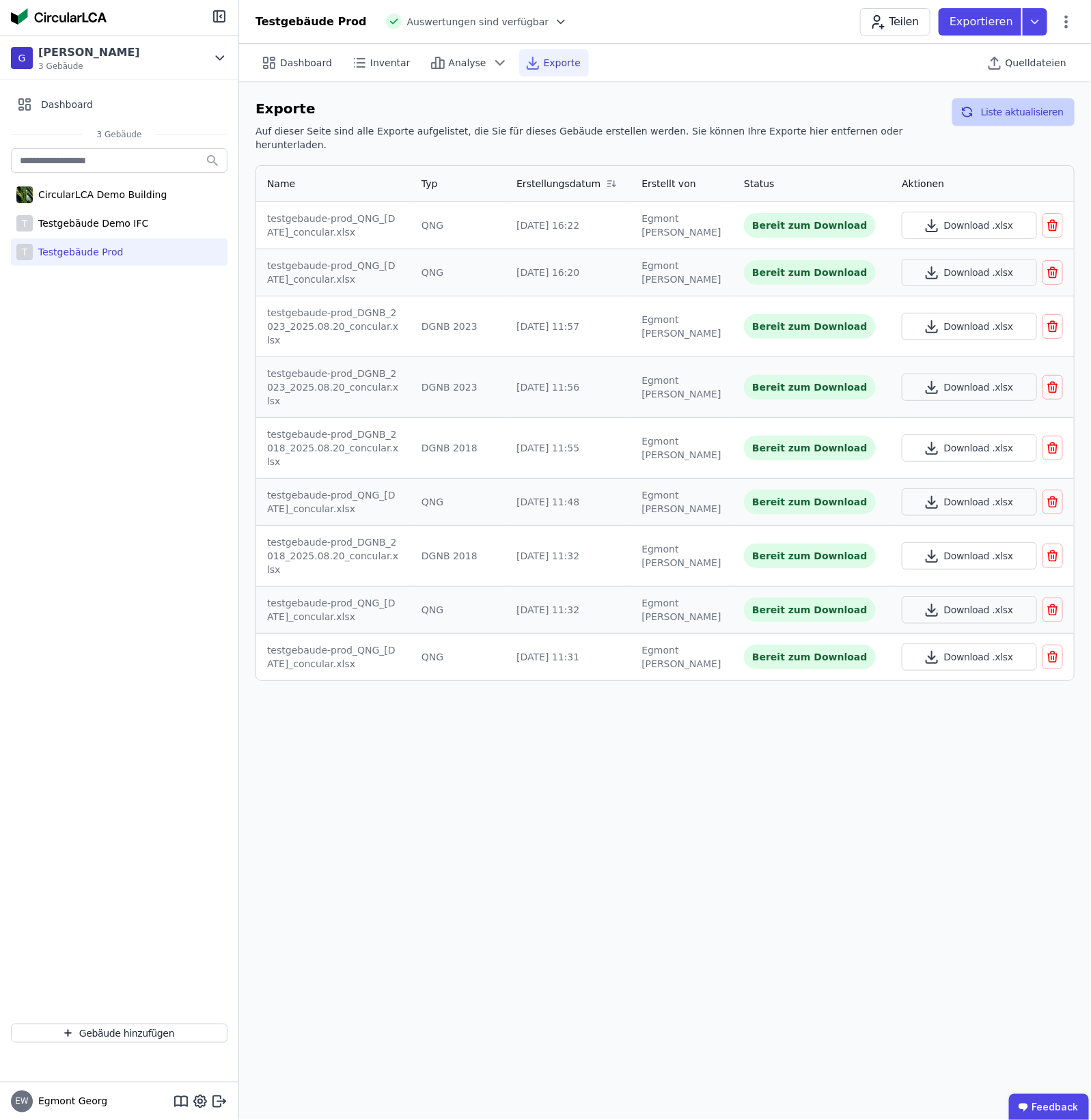
click at [872, 110] on button "Liste aktualisieren" at bounding box center [1013, 112] width 122 height 27
click at [872, 230] on td "Download .xlsx" at bounding box center [982, 225] width 183 height 46
click at [872, 213] on button "Download .xlsx" at bounding box center [969, 225] width 135 height 27
